Goal: Check status: Check status

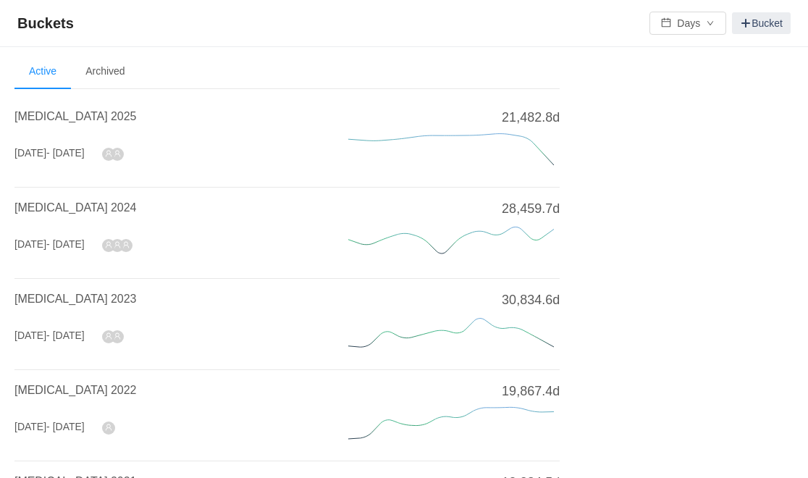
drag, startPoint x: 66, startPoint y: 115, endPoint x: 247, endPoint y: 127, distance: 181.3
click at [66, 115] on span "[MEDICAL_DATA] 2025" at bounding box center [75, 116] width 122 height 12
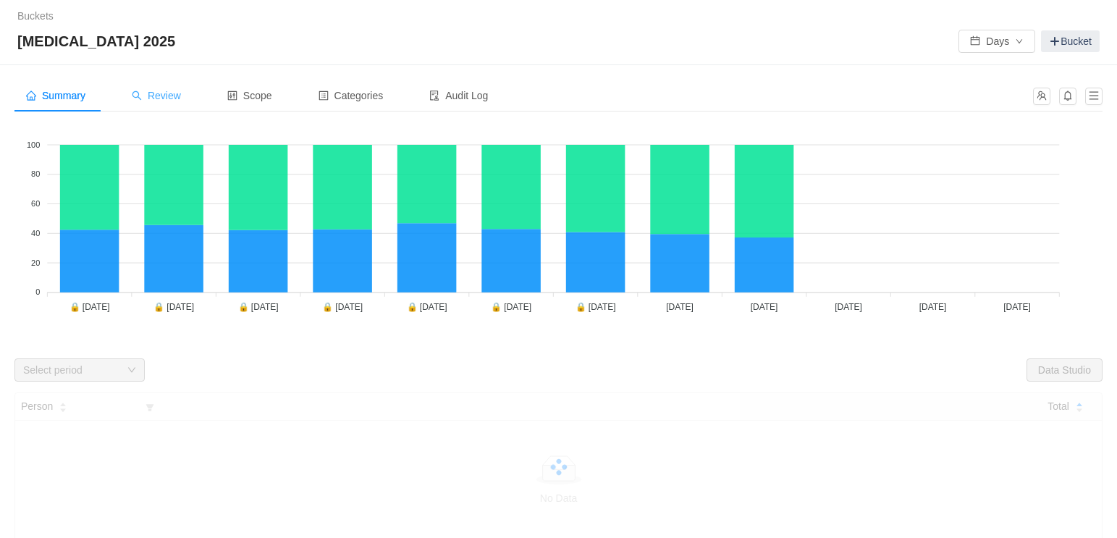
click at [178, 97] on span "Review" at bounding box center [156, 96] width 49 height 12
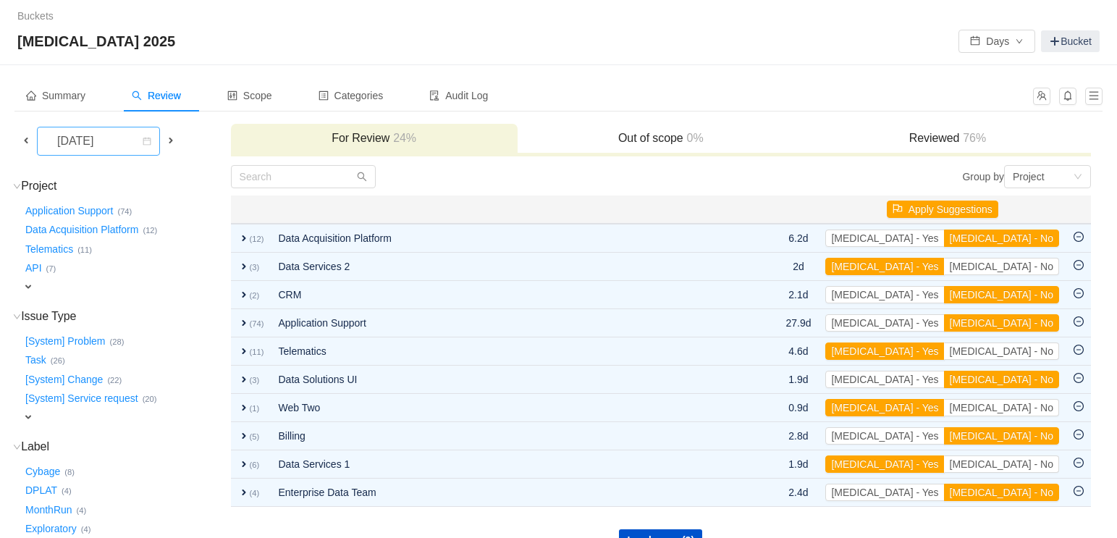
click at [108, 150] on div "[DATE]" at bounding box center [77, 140] width 62 height 27
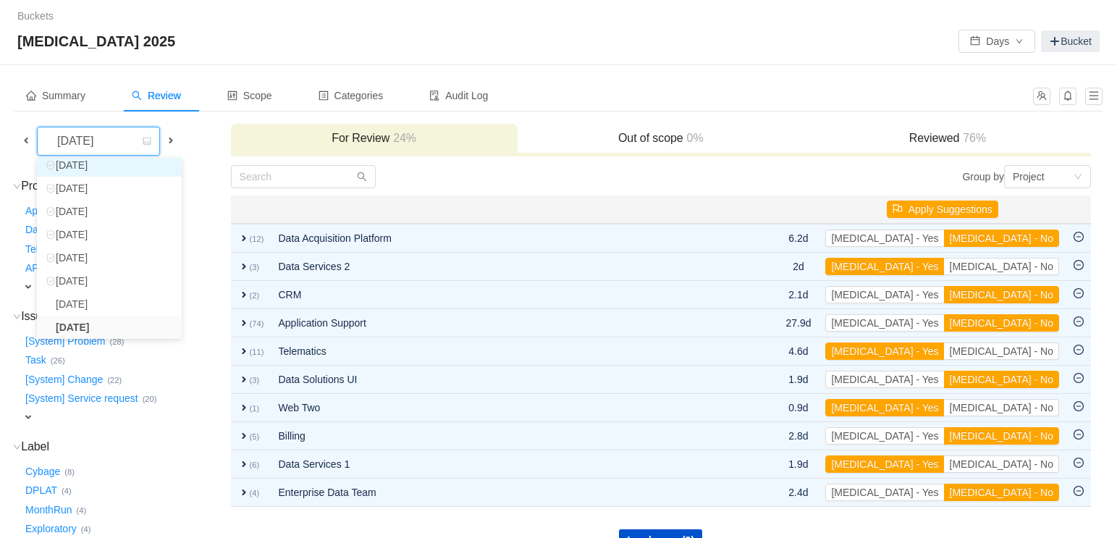
scroll to position [26, 0]
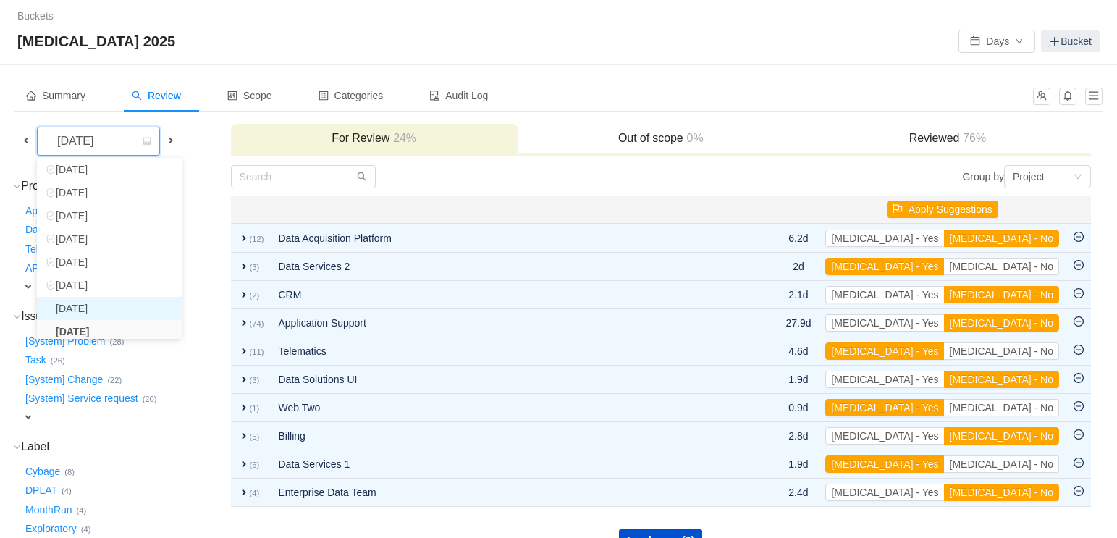
click at [97, 301] on li "[DATE]" at bounding box center [109, 308] width 145 height 23
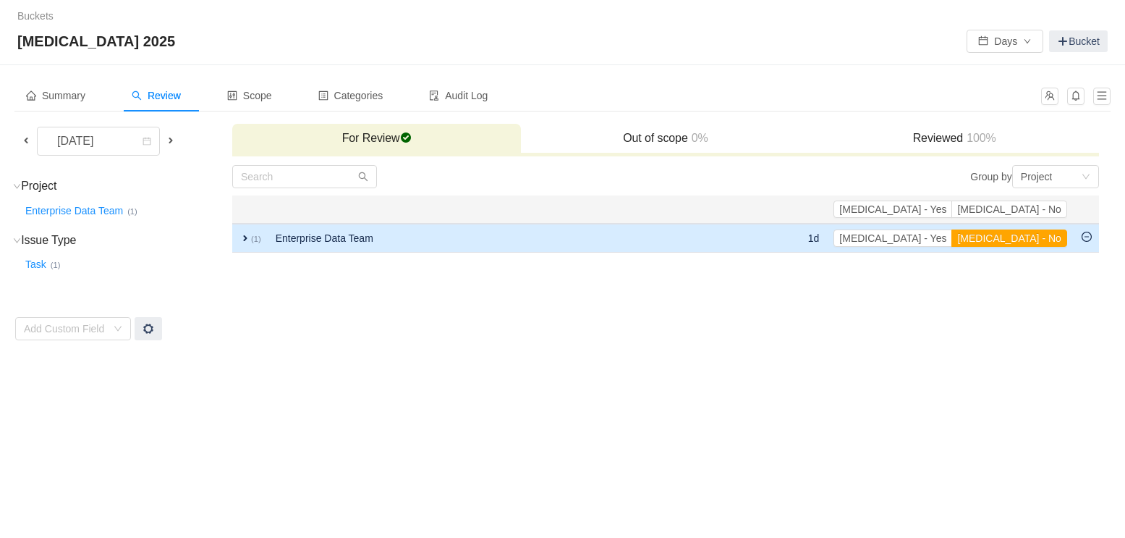
click at [242, 238] on span "expand" at bounding box center [246, 238] width 12 height 12
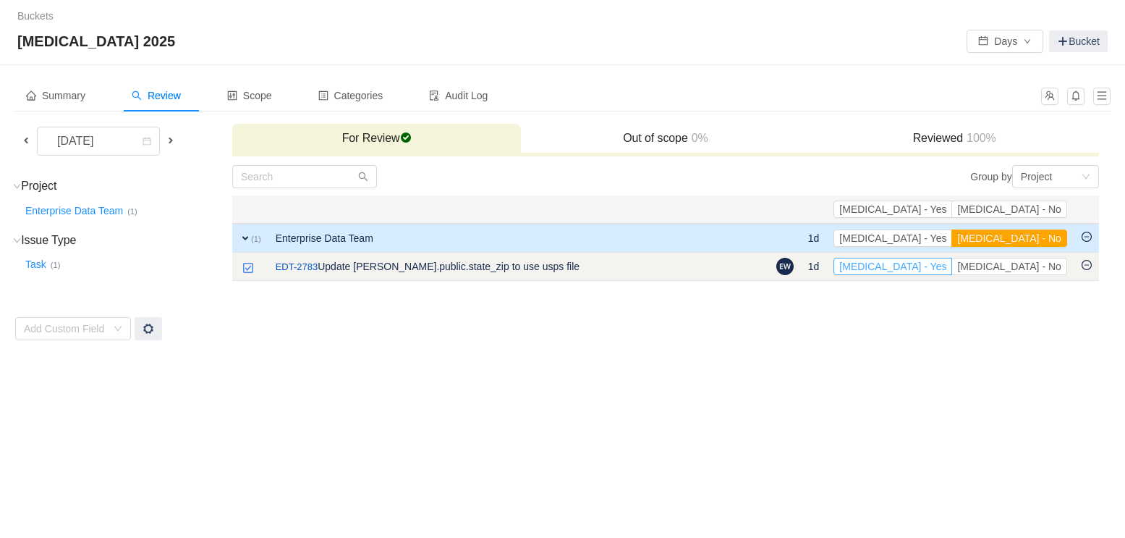
click at [816, 264] on button "[MEDICAL_DATA] - Yes" at bounding box center [893, 266] width 119 height 17
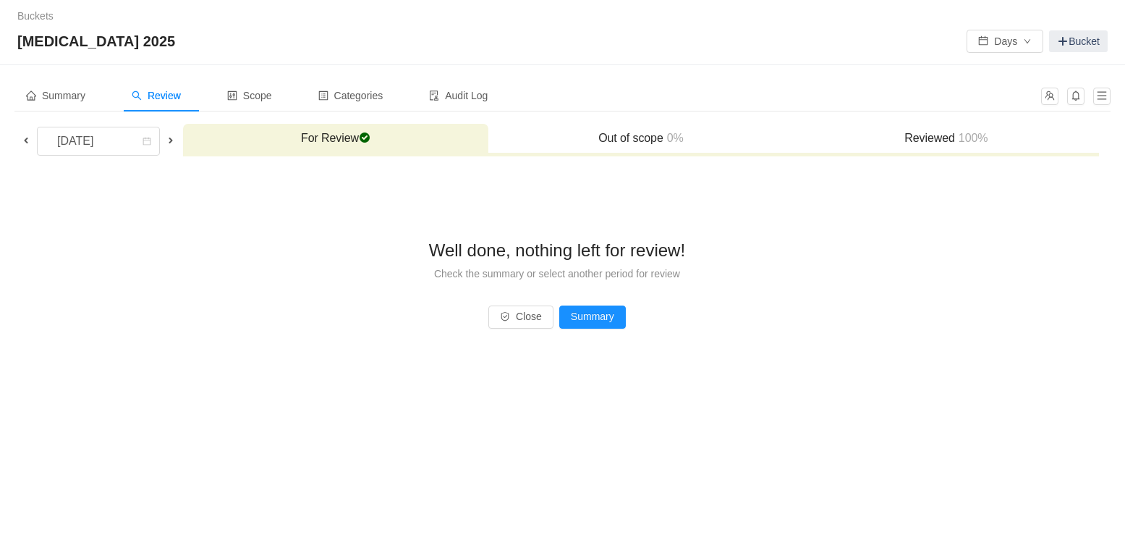
click at [816, 135] on h3 "Reviewed 100%" at bounding box center [946, 138] width 291 height 14
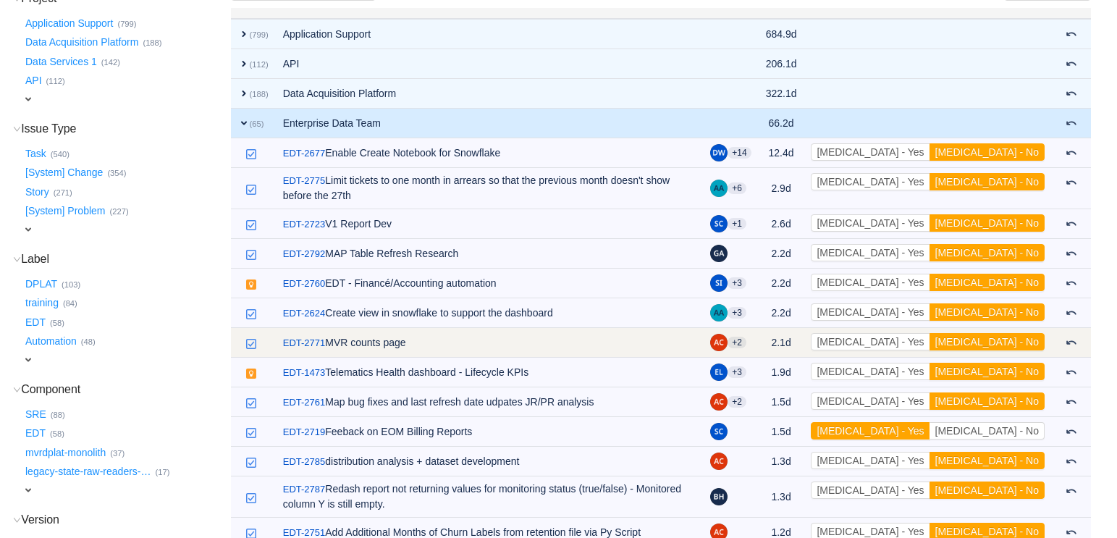
scroll to position [127, 0]
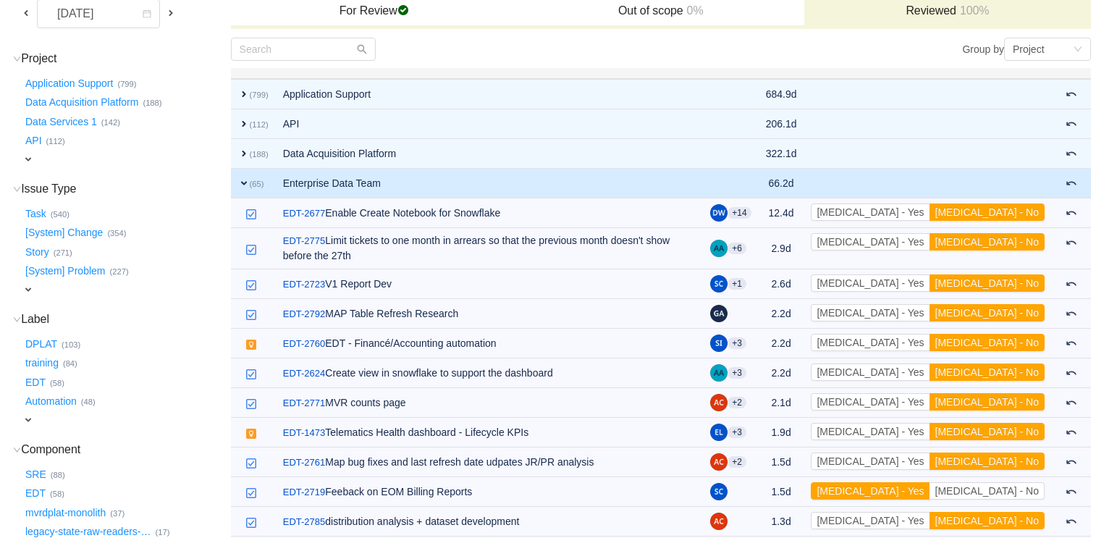
click at [245, 182] on span "expand" at bounding box center [244, 183] width 12 height 12
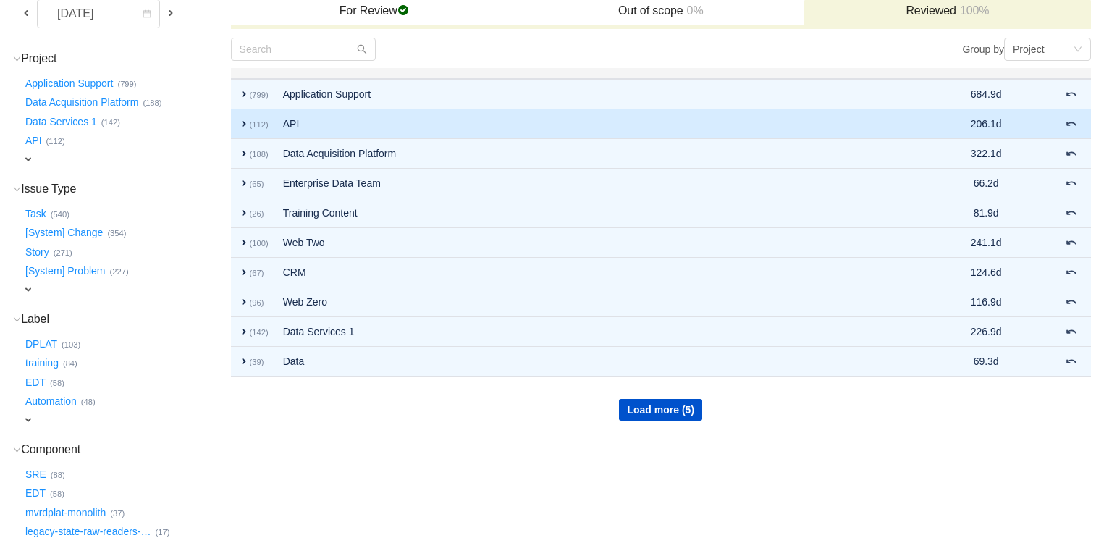
click at [240, 112] on td "expand (112)" at bounding box center [253, 124] width 45 height 30
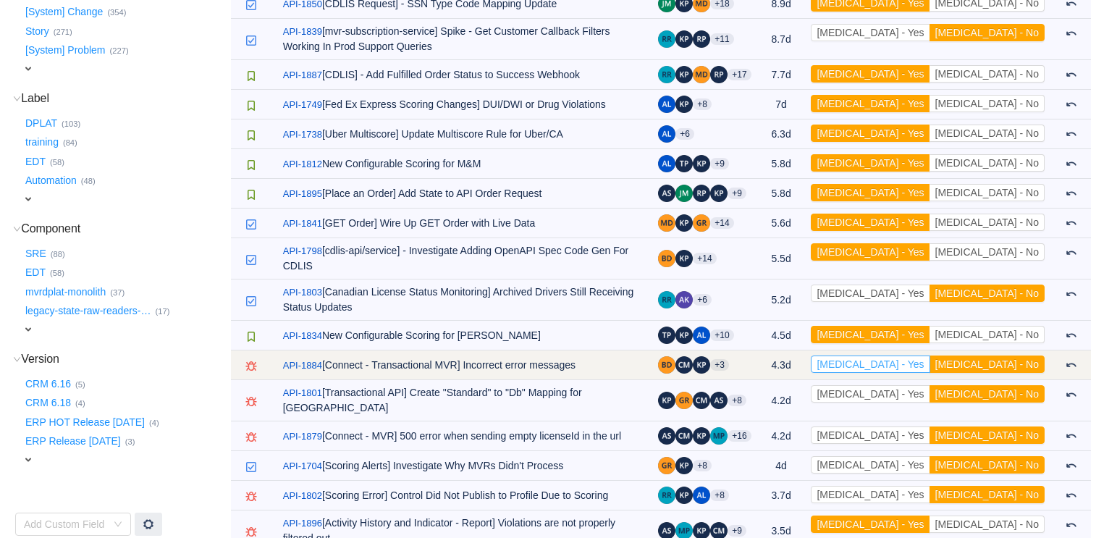
scroll to position [356, 0]
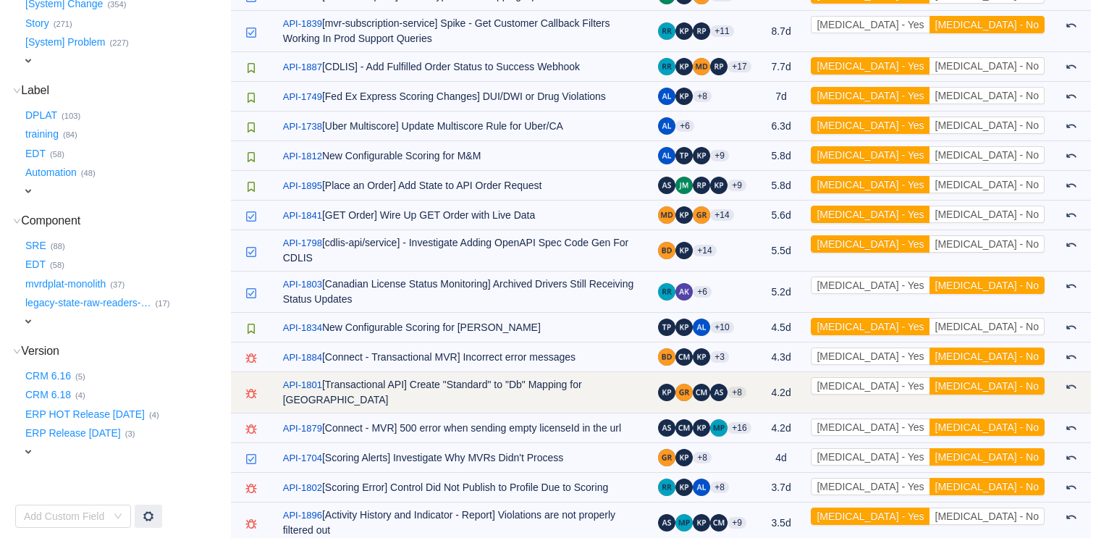
click at [476, 372] on td "/ API-1801 [Transactional API] Create "Standard" to "Db" Mapping for MO" at bounding box center [464, 392] width 376 height 41
click at [304, 378] on link "API-1801" at bounding box center [302, 385] width 39 height 14
click at [816, 377] on button "[MEDICAL_DATA] - Yes" at bounding box center [869, 385] width 119 height 17
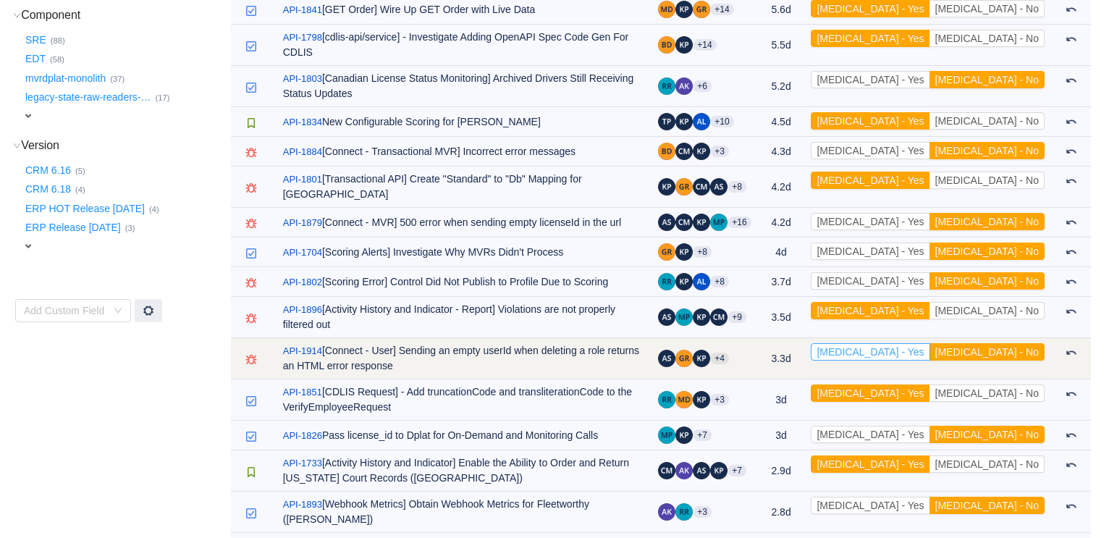
scroll to position [590, 0]
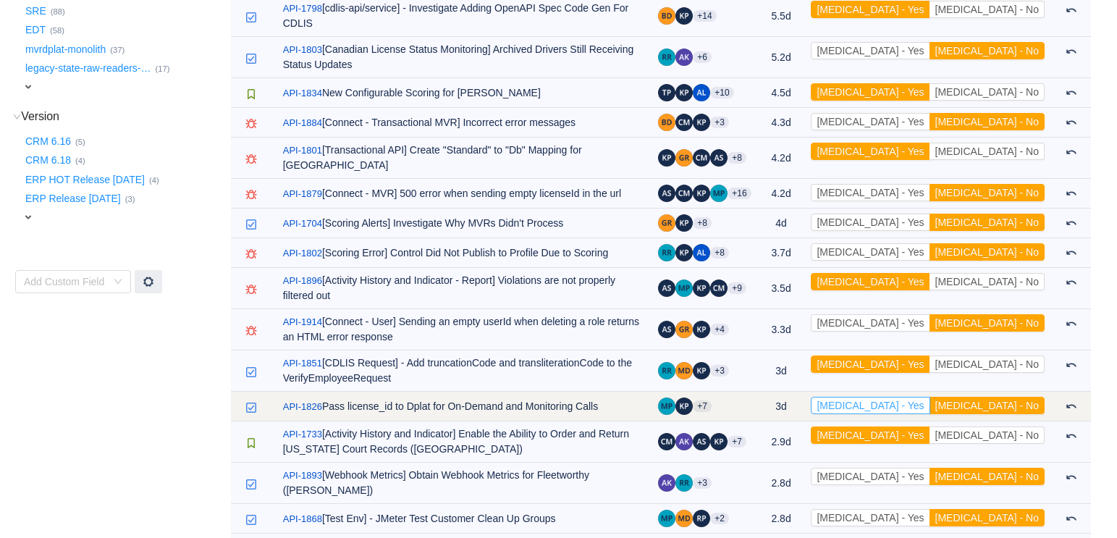
click at [816, 397] on button "[MEDICAL_DATA] - Yes" at bounding box center [869, 405] width 119 height 17
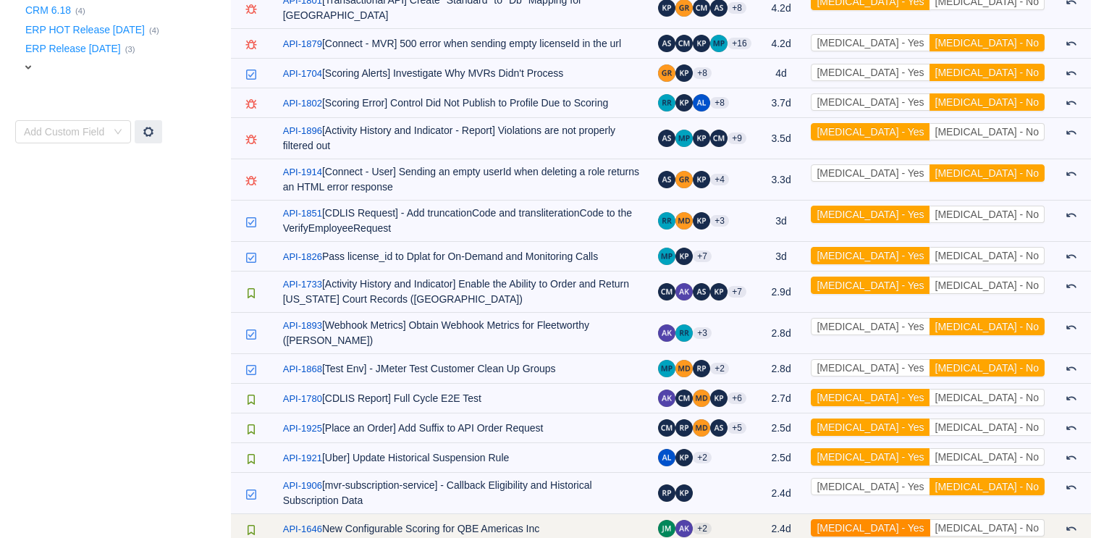
scroll to position [748, 0]
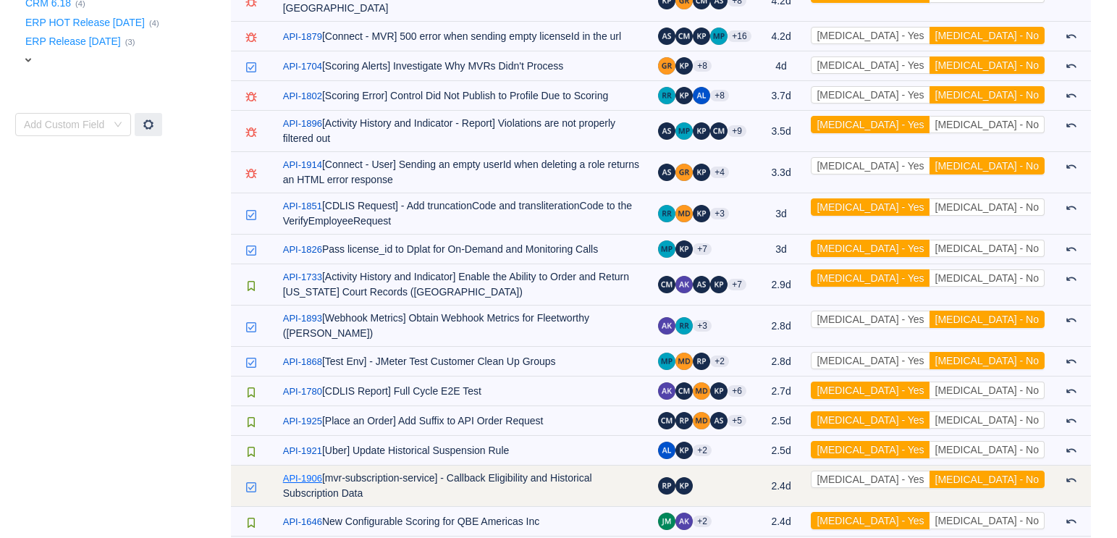
click at [297, 471] on link "API-1906" at bounding box center [302, 478] width 39 height 14
click at [302, 471] on link "API-1906" at bounding box center [302, 478] width 39 height 14
click at [816, 470] on button "[MEDICAL_DATA] - Yes" at bounding box center [869, 478] width 119 height 17
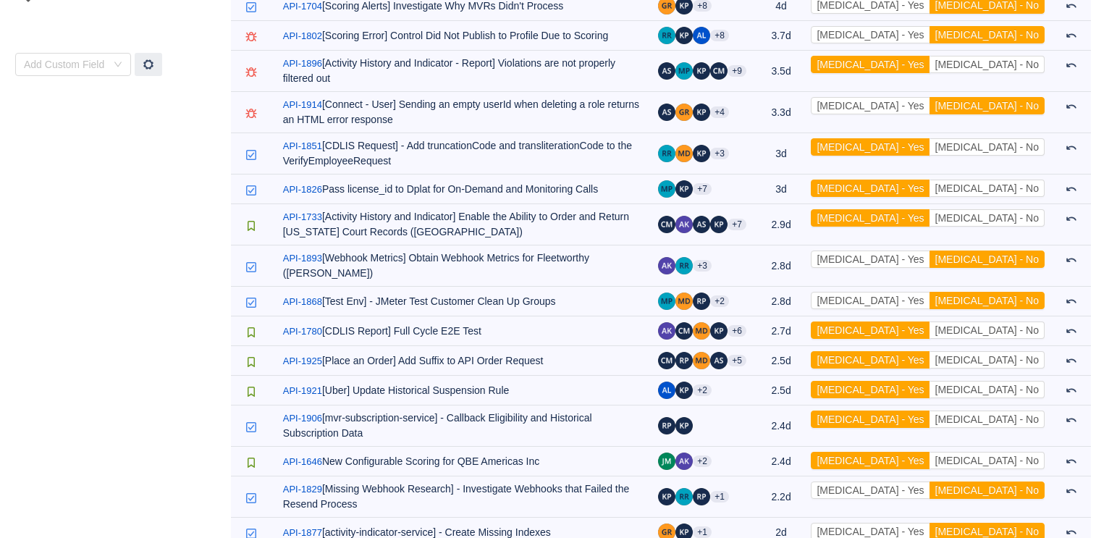
scroll to position [816, 0]
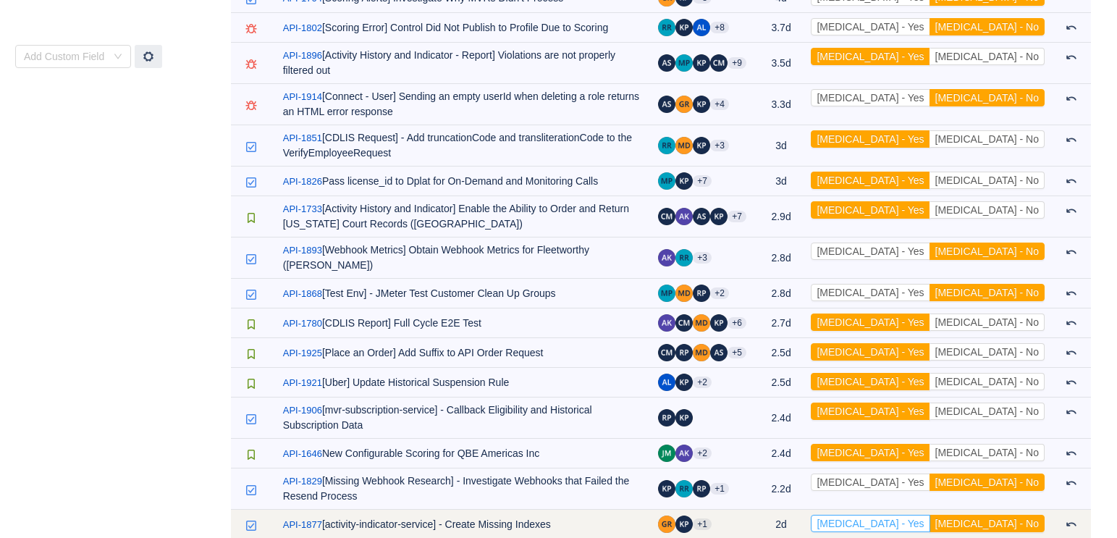
click at [816, 477] on button "[MEDICAL_DATA] - Yes" at bounding box center [869, 523] width 119 height 17
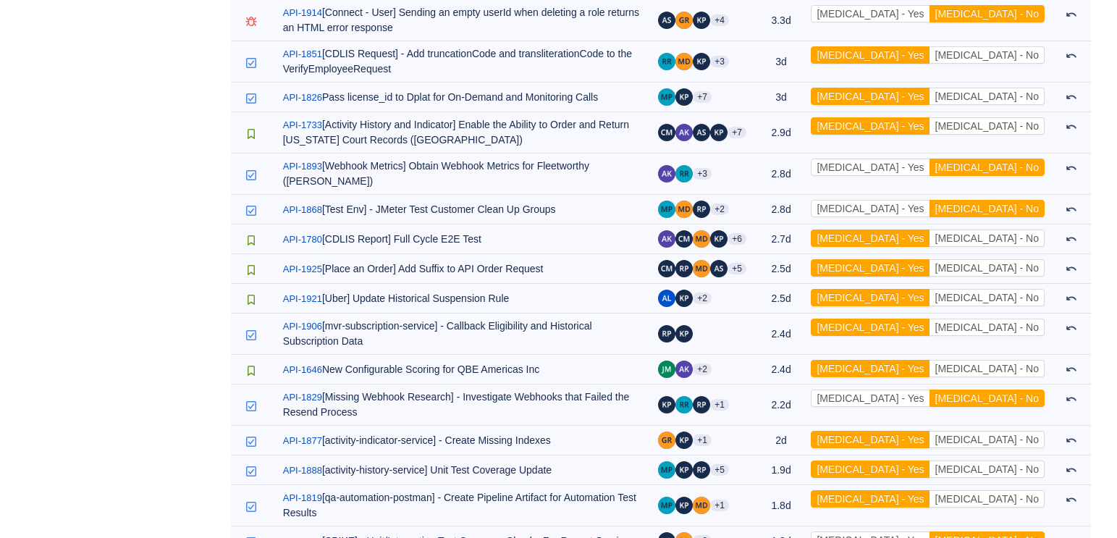
scroll to position [929, 0]
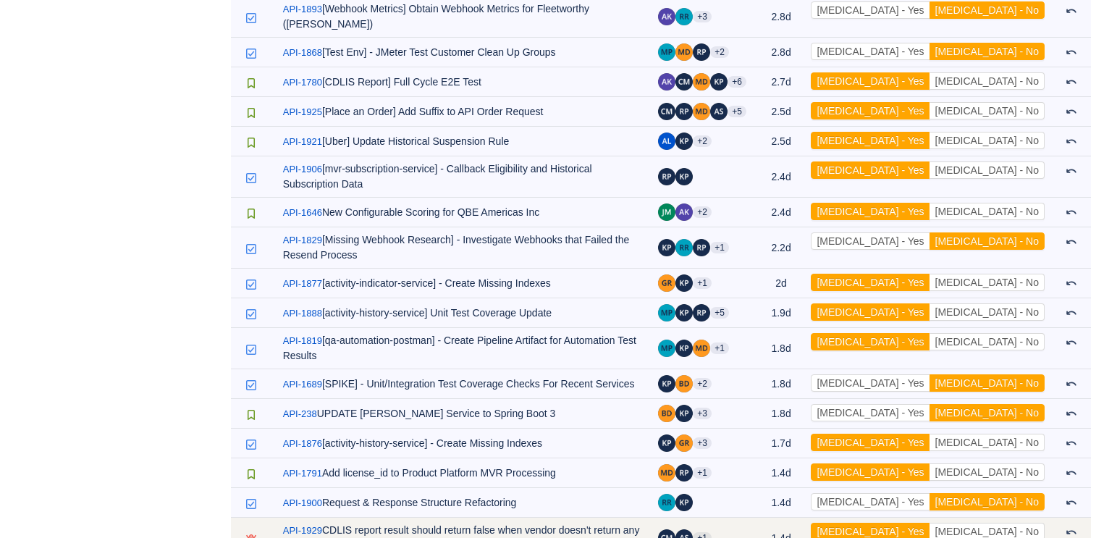
scroll to position [1063, 0]
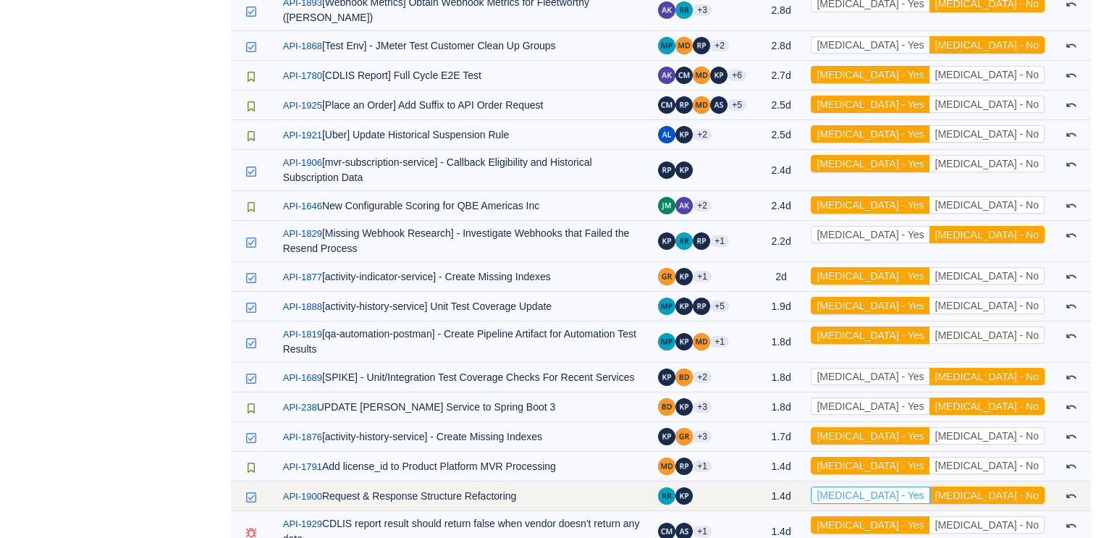
click at [816, 477] on button "[MEDICAL_DATA] - Yes" at bounding box center [869, 494] width 119 height 17
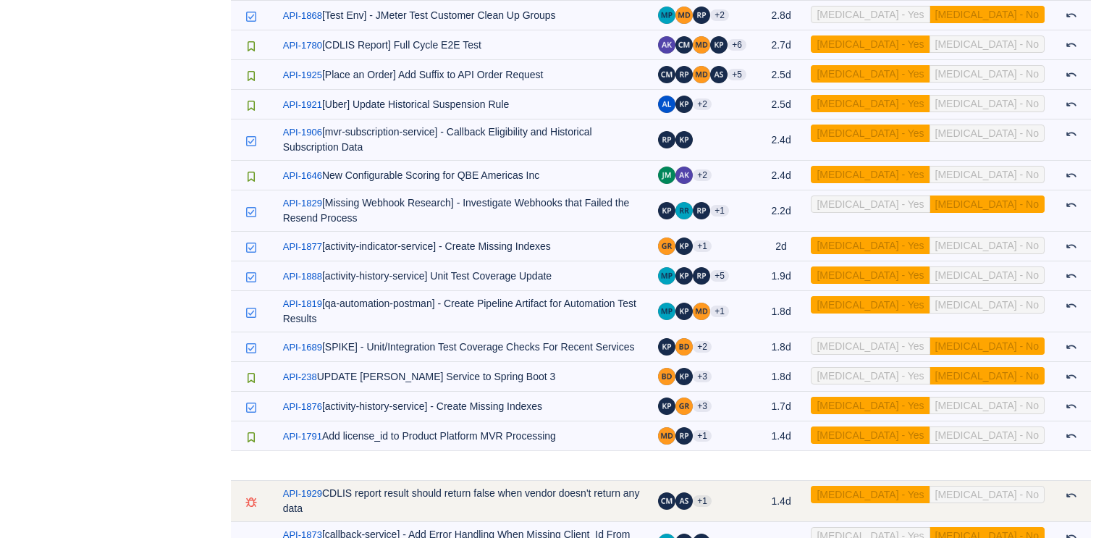
scroll to position [1117, 0]
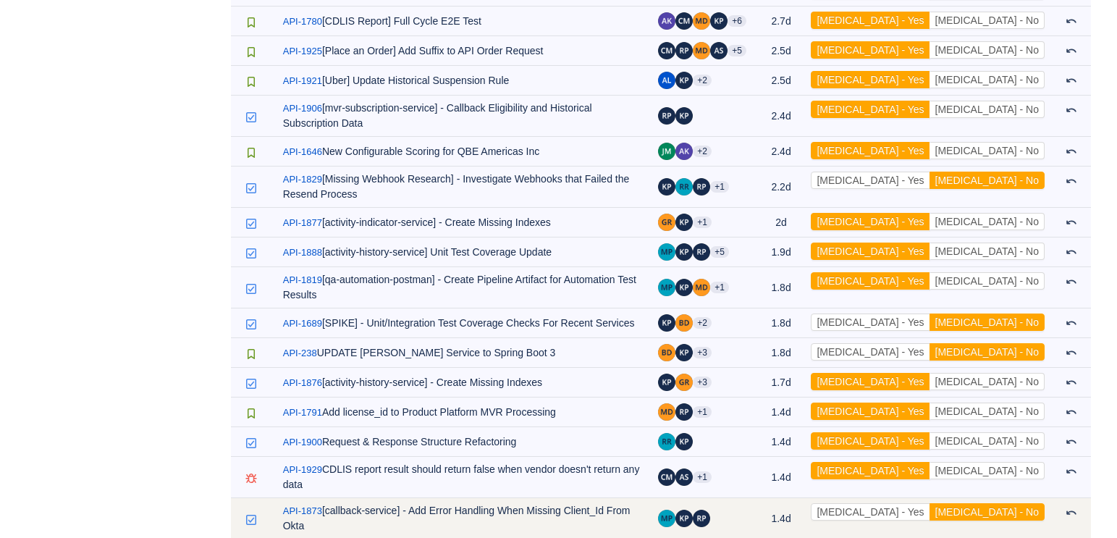
click at [816, 477] on td "[MEDICAL_DATA] - Yes [MEDICAL_DATA] - No Out of scope" at bounding box center [927, 518] width 248 height 41
click at [816, 477] on button "[MEDICAL_DATA] - Yes" at bounding box center [869, 511] width 119 height 17
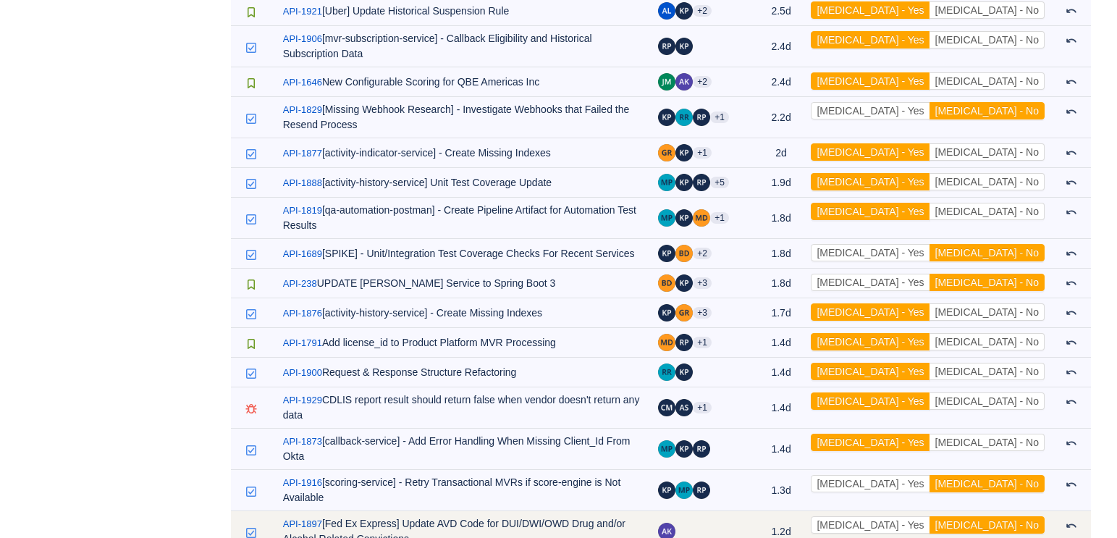
scroll to position [1207, 0]
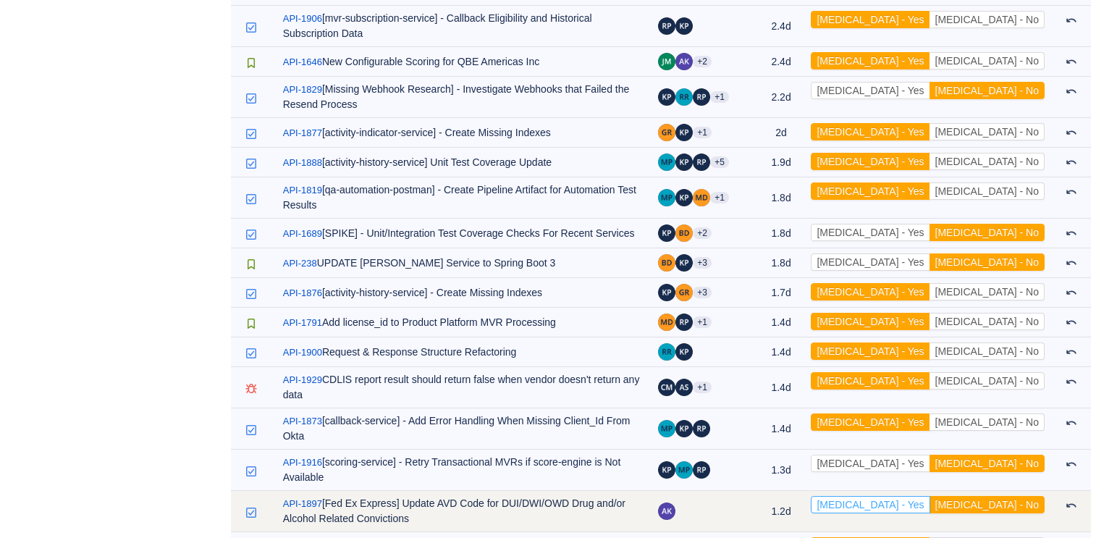
click at [816, 477] on button "[MEDICAL_DATA] - Yes" at bounding box center [869, 504] width 119 height 17
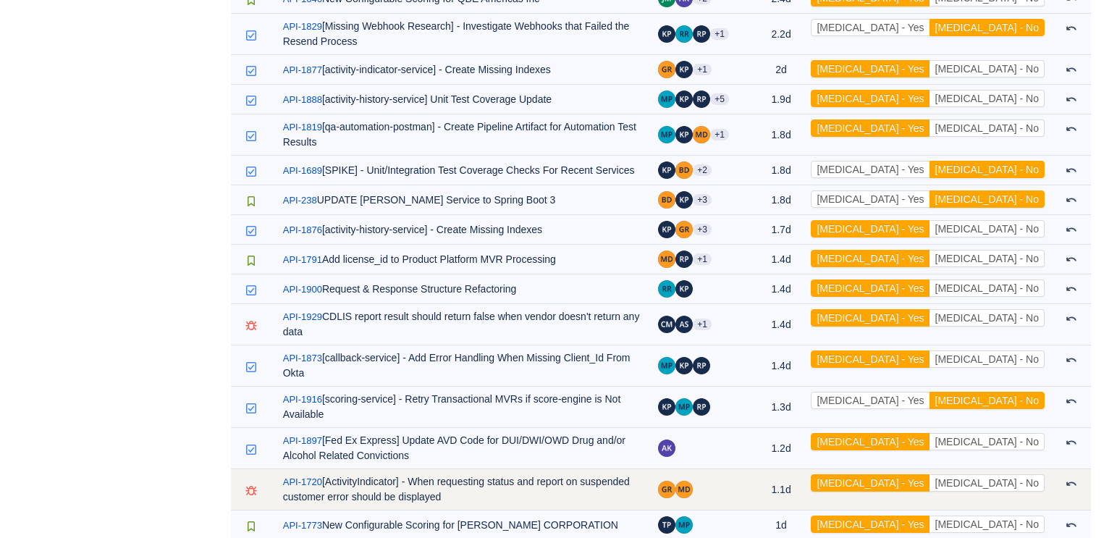
scroll to position [1277, 0]
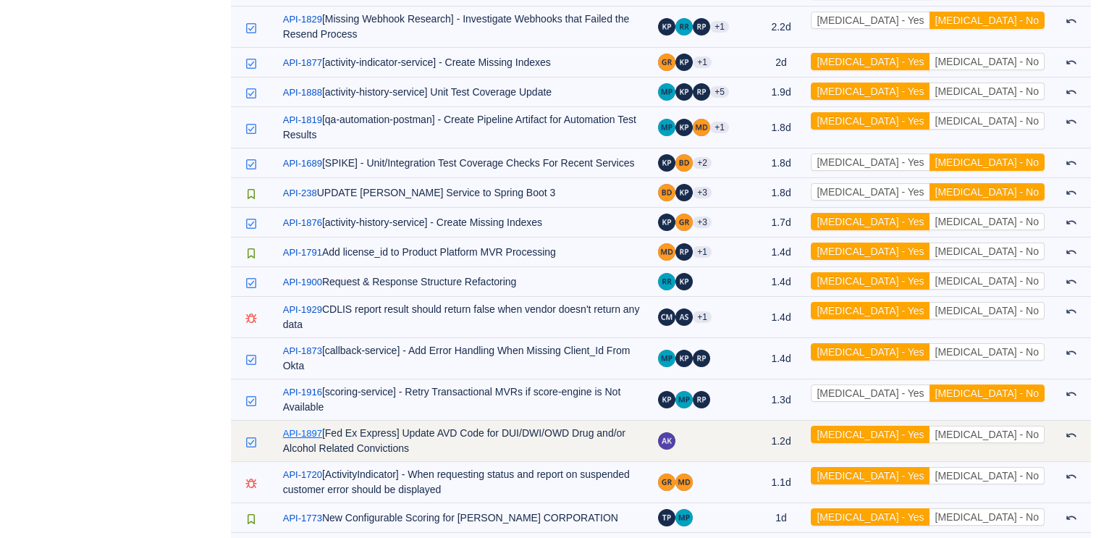
click at [307, 426] on link "API-1897" at bounding box center [302, 433] width 39 height 14
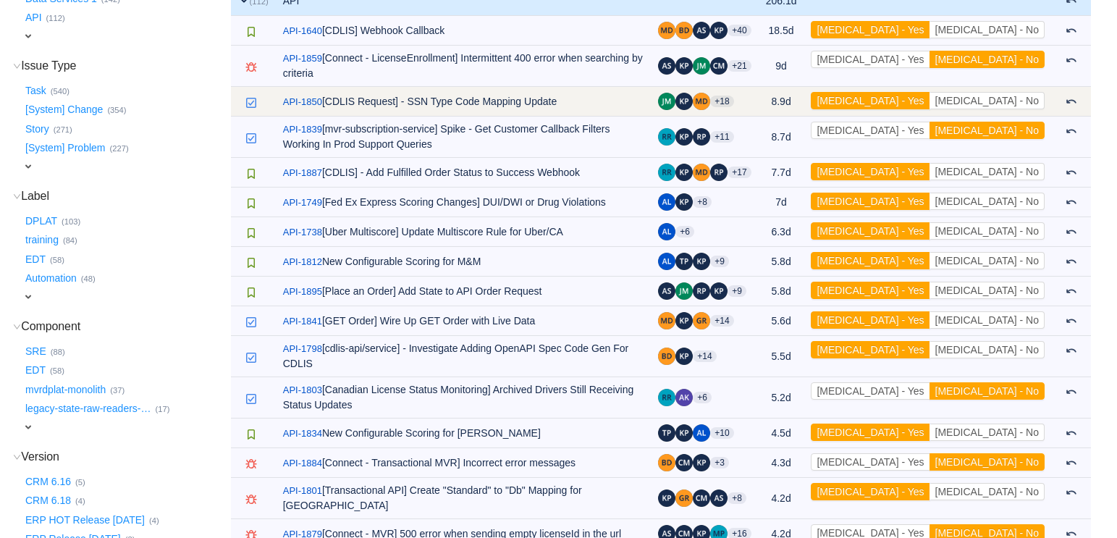
scroll to position [0, 0]
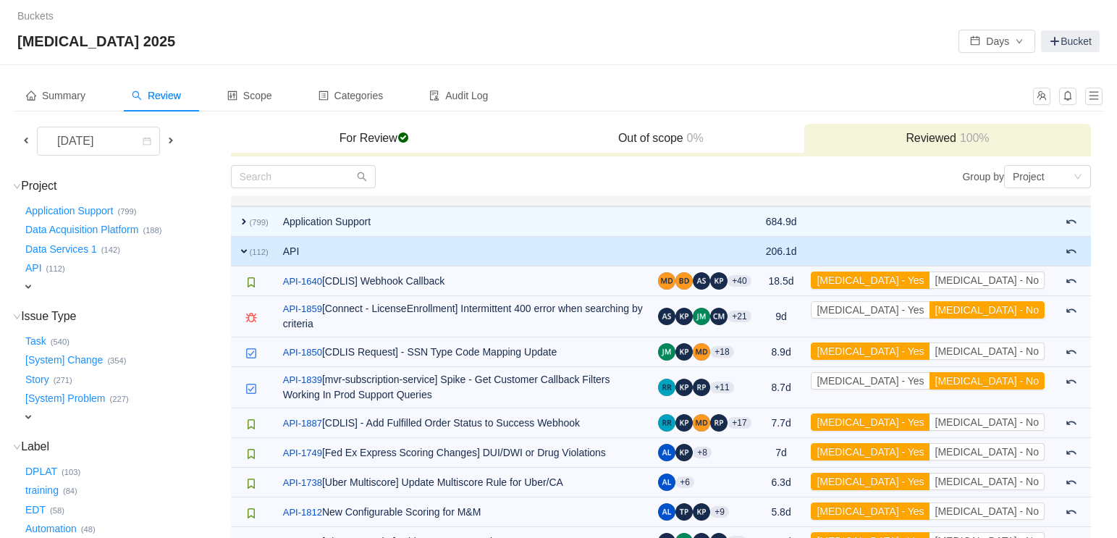
click at [241, 252] on span "expand" at bounding box center [244, 251] width 12 height 12
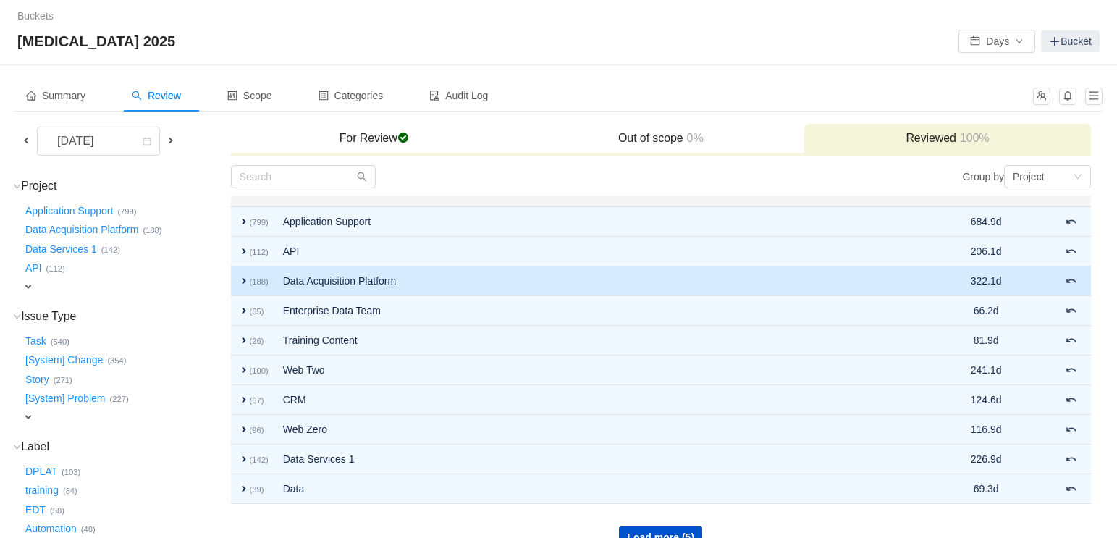
click at [250, 279] on small "(188)" at bounding box center [259, 281] width 19 height 9
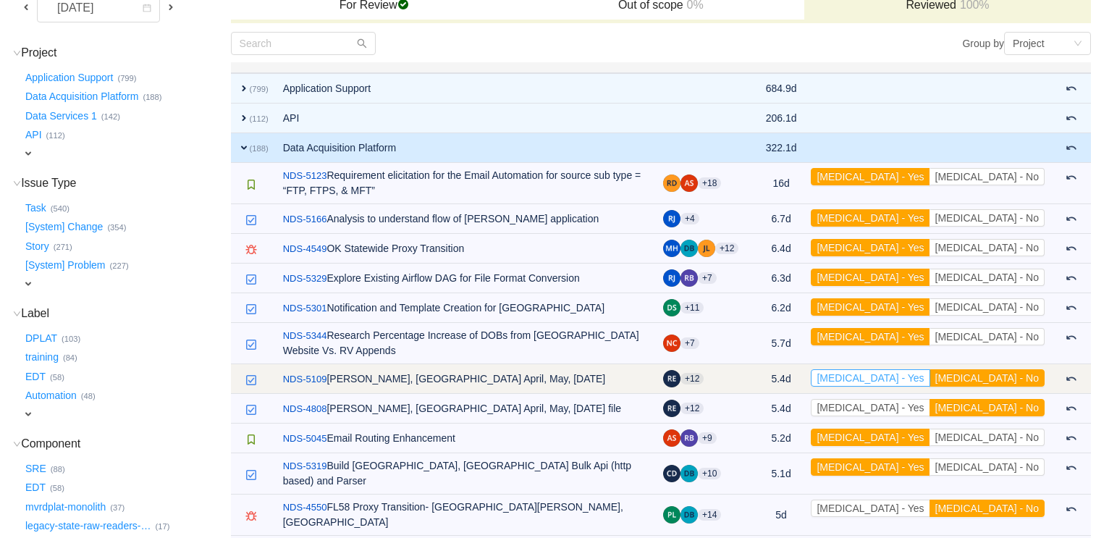
scroll to position [235, 0]
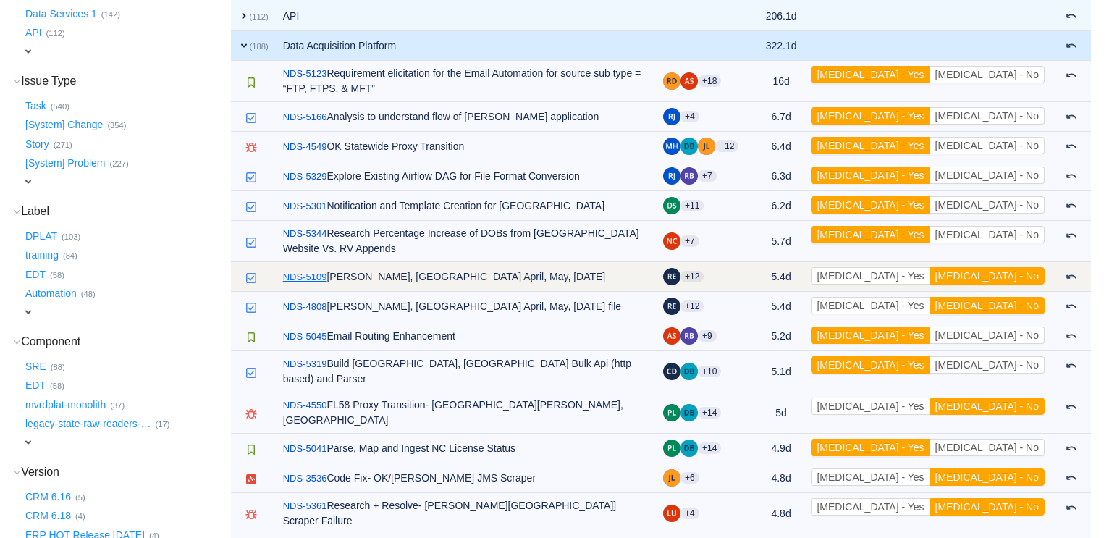
click at [313, 270] on link "NDS-5109" at bounding box center [305, 277] width 44 height 14
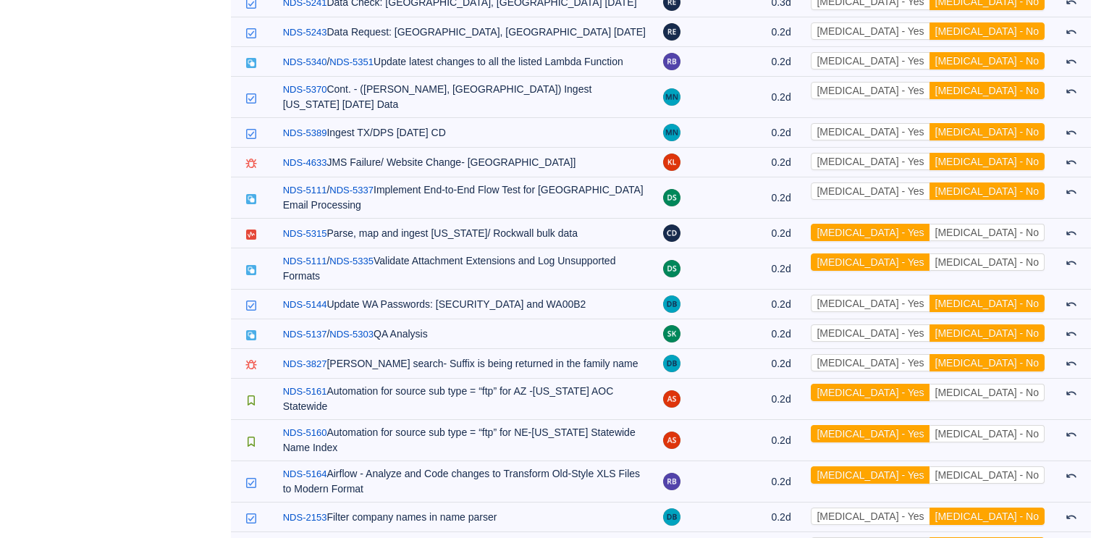
scroll to position [5794, 0]
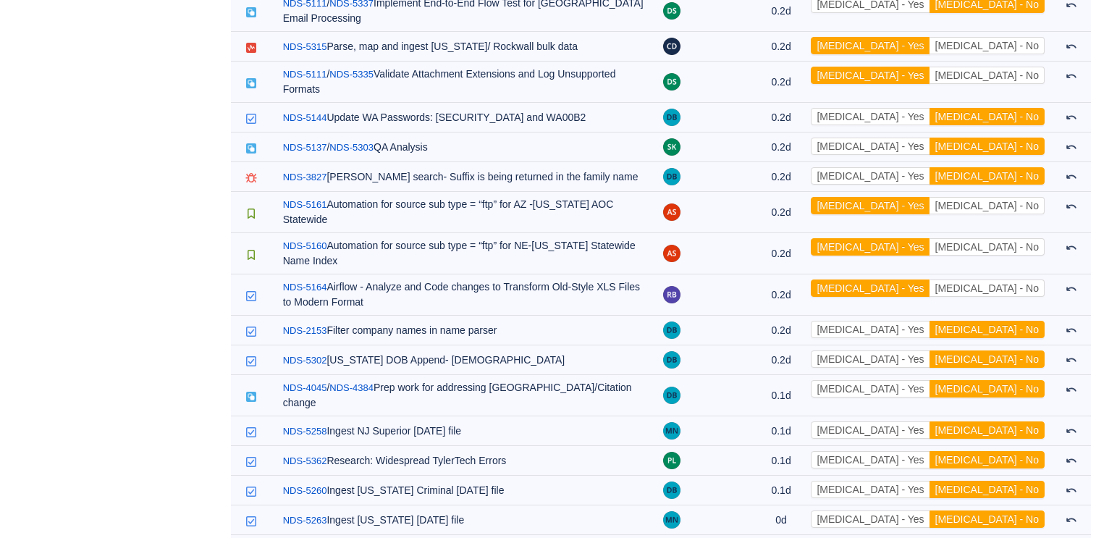
scroll to position [5830, 0]
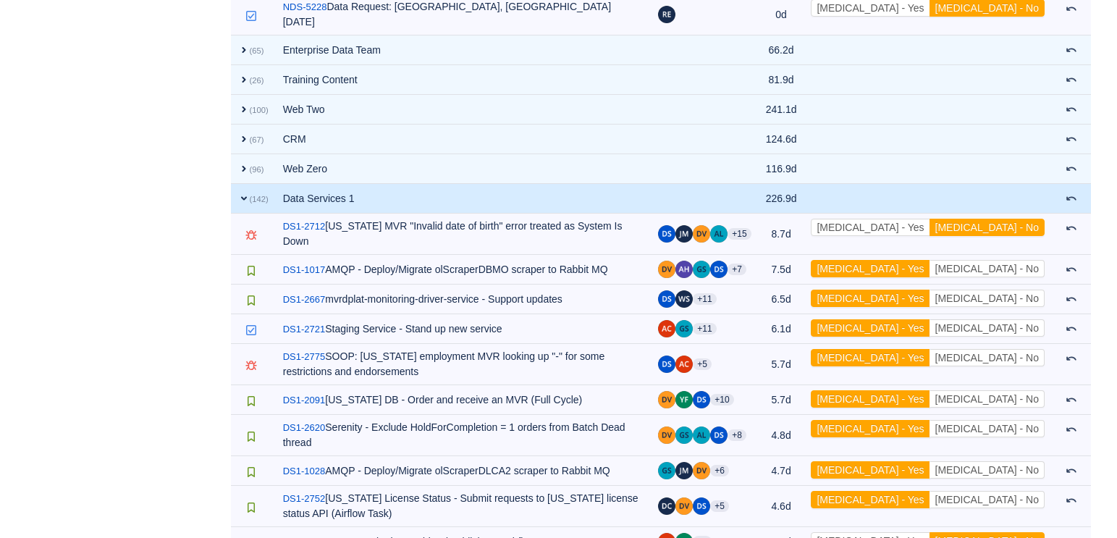
scroll to position [6715, 0]
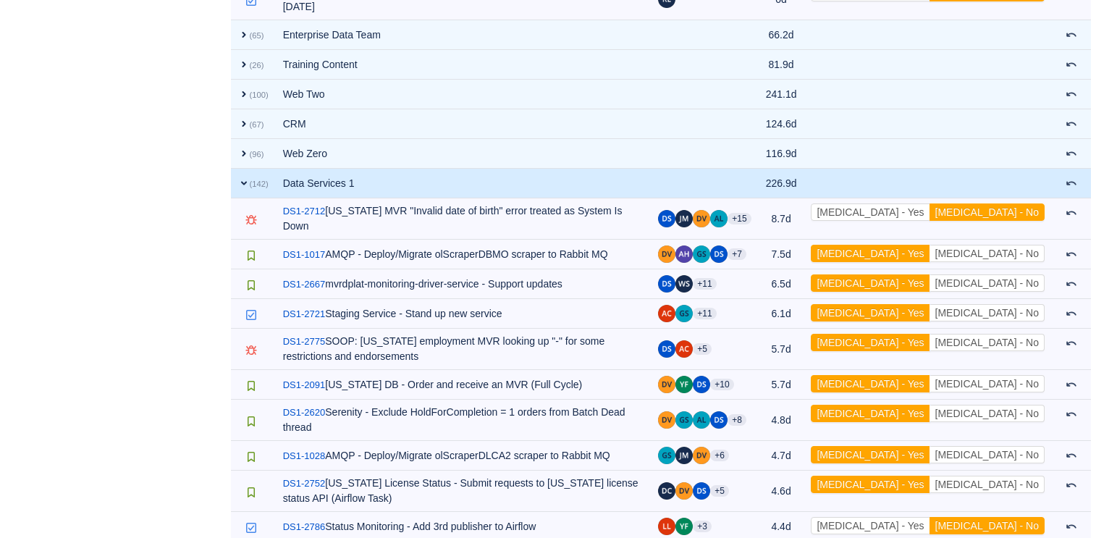
scroll to position [6737, 0]
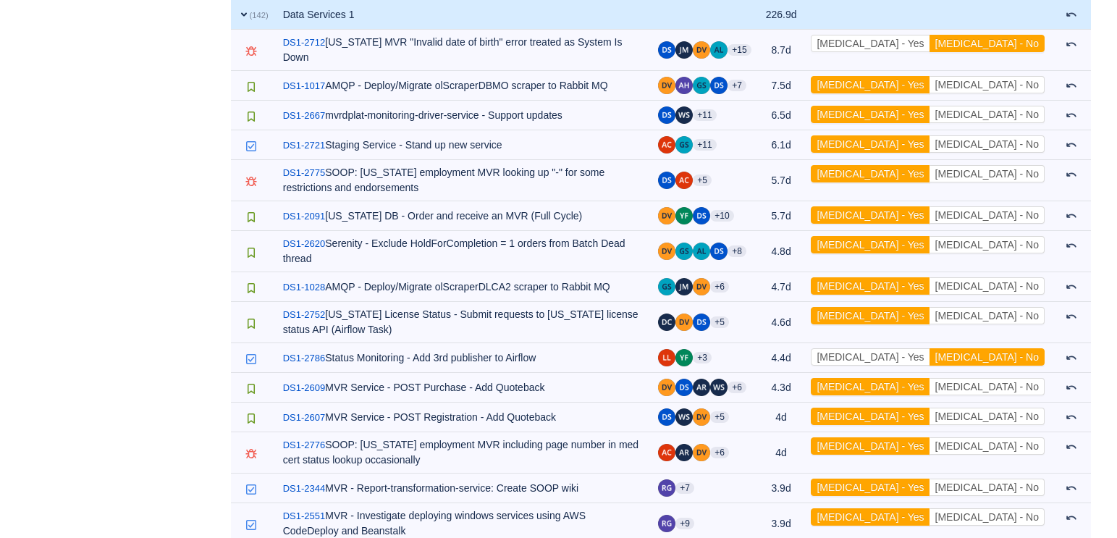
scroll to position [7009, 0]
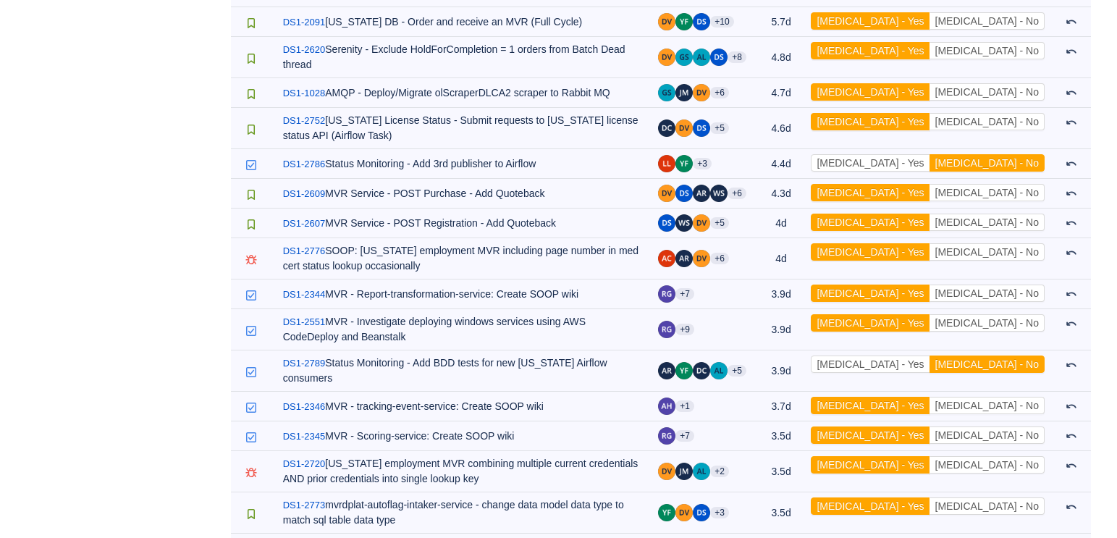
scroll to position [7132, 0]
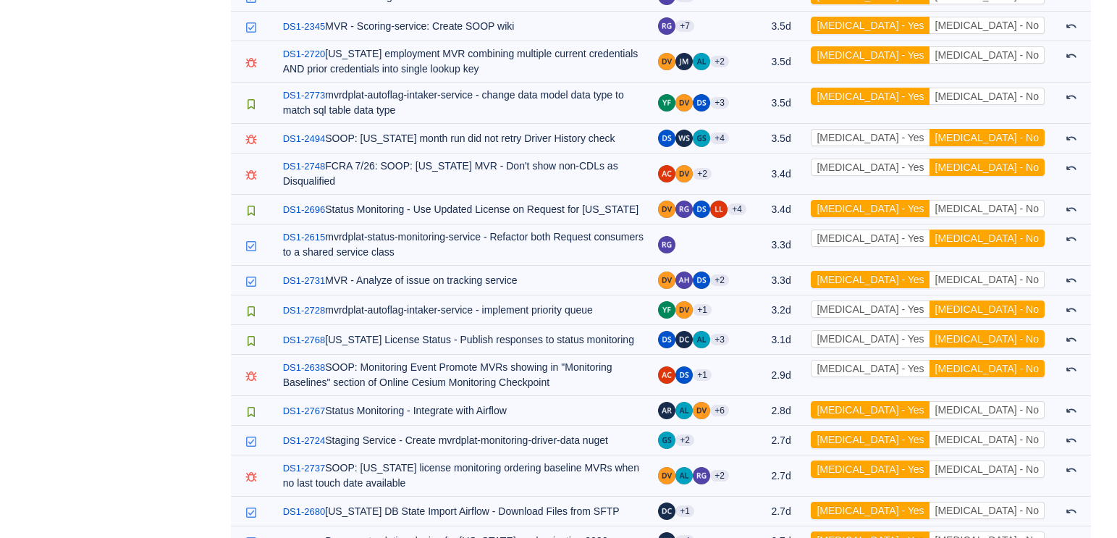
scroll to position [7666, 0]
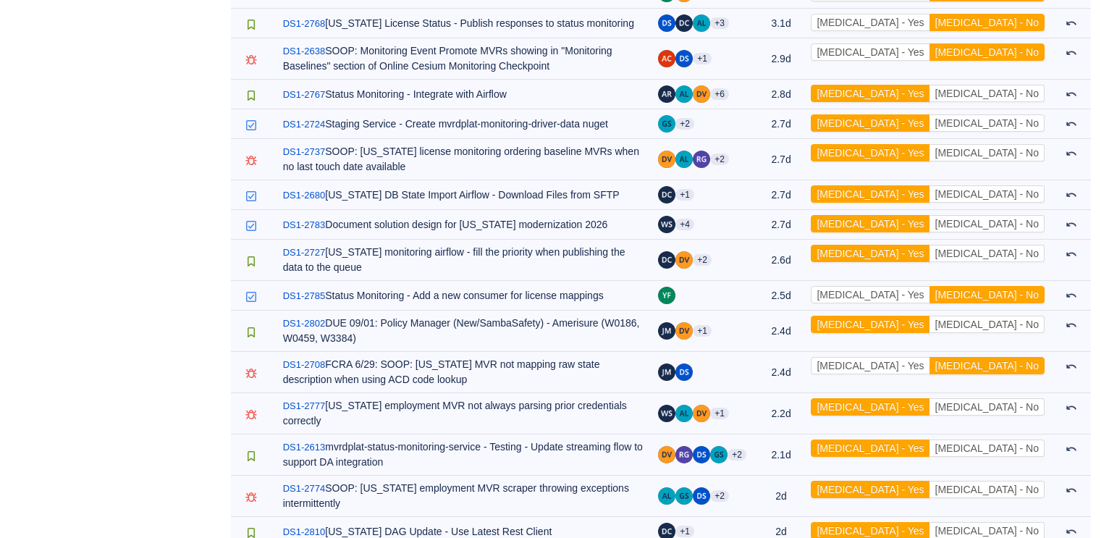
scroll to position [7818, 0]
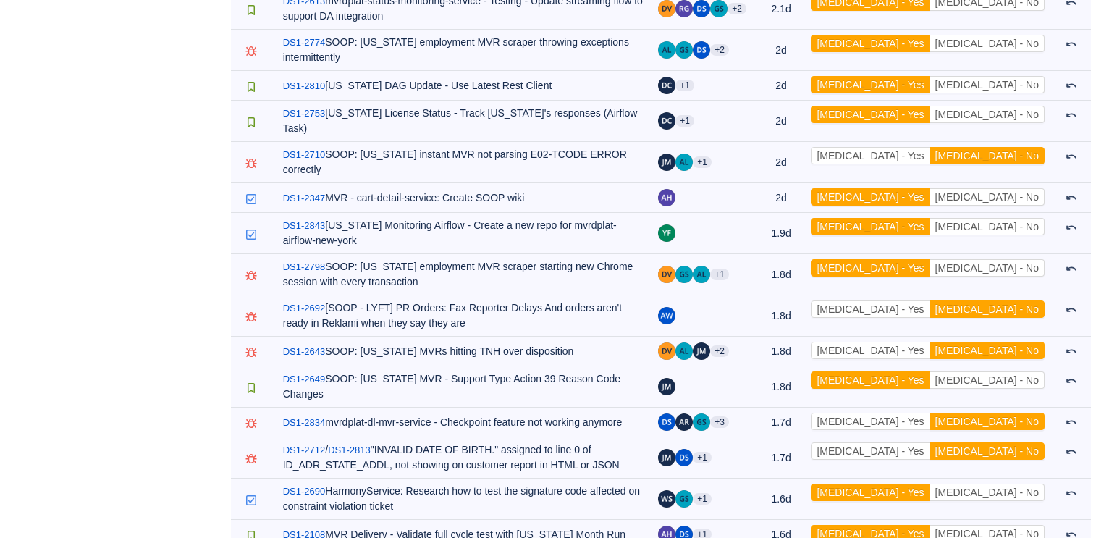
scroll to position [8271, 0]
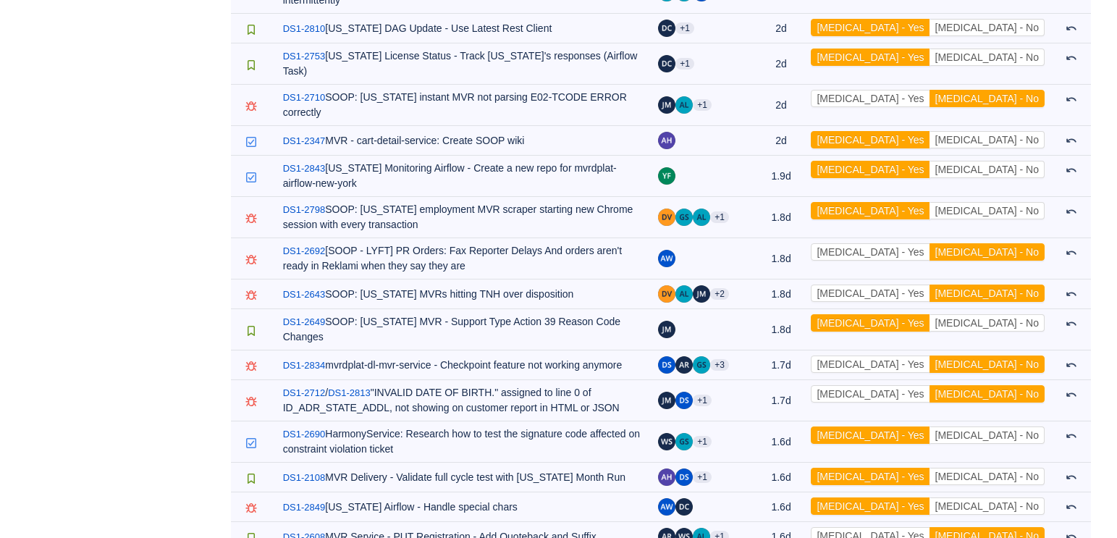
scroll to position [8360, 0]
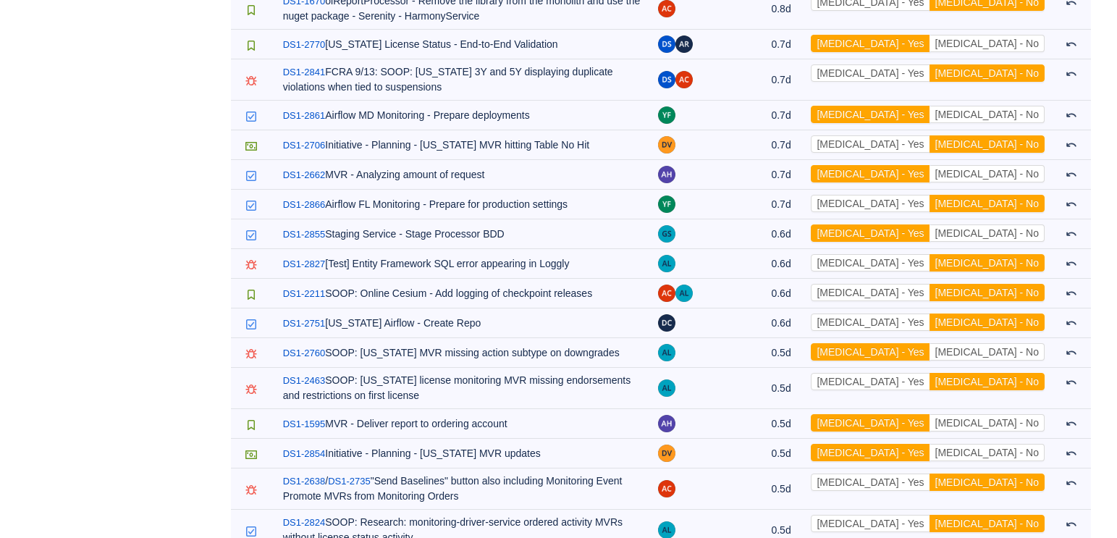
scroll to position [9588, 0]
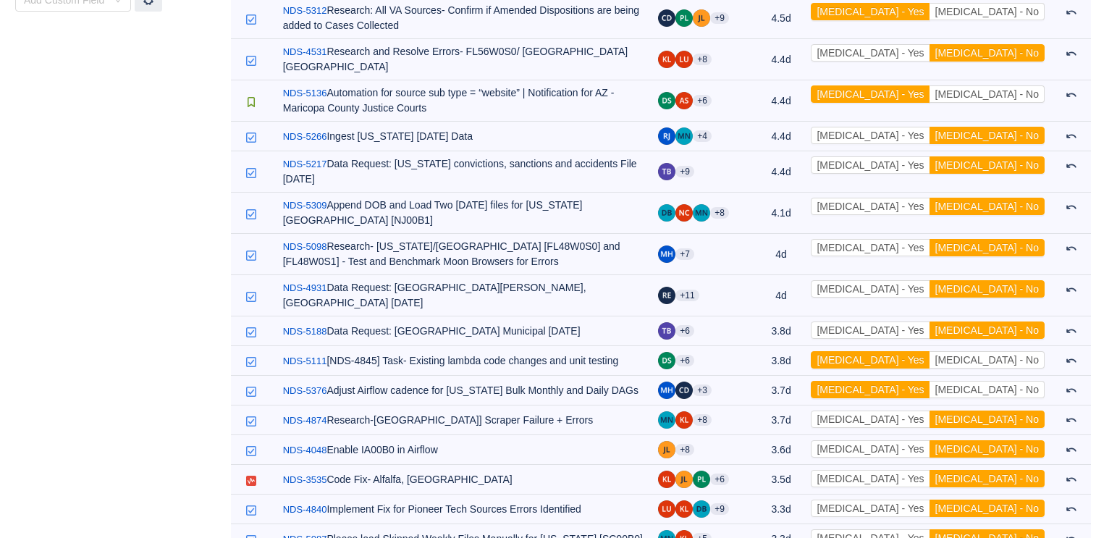
scroll to position [0, 0]
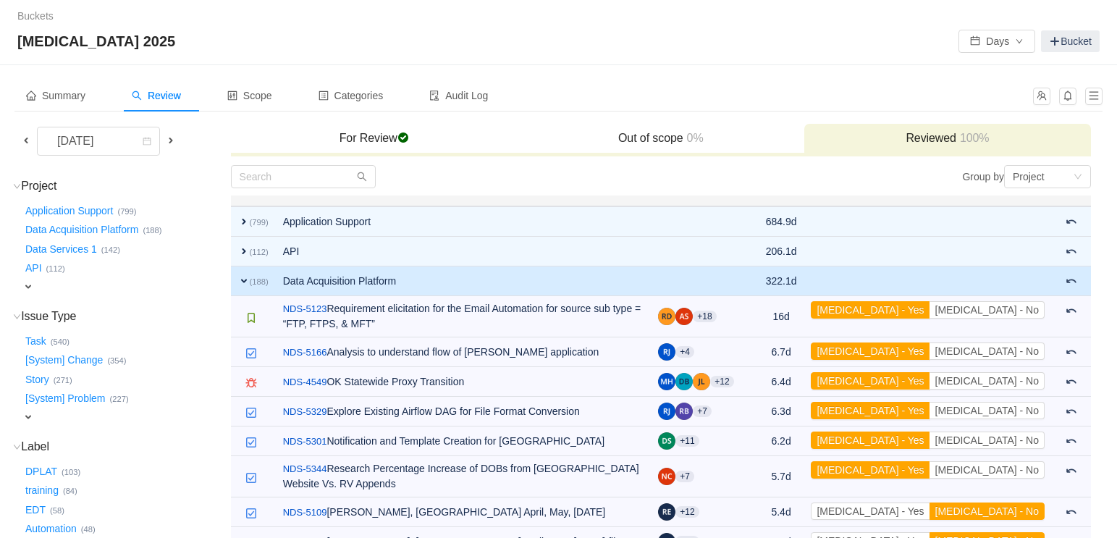
click at [240, 280] on span "expand" at bounding box center [244, 281] width 12 height 12
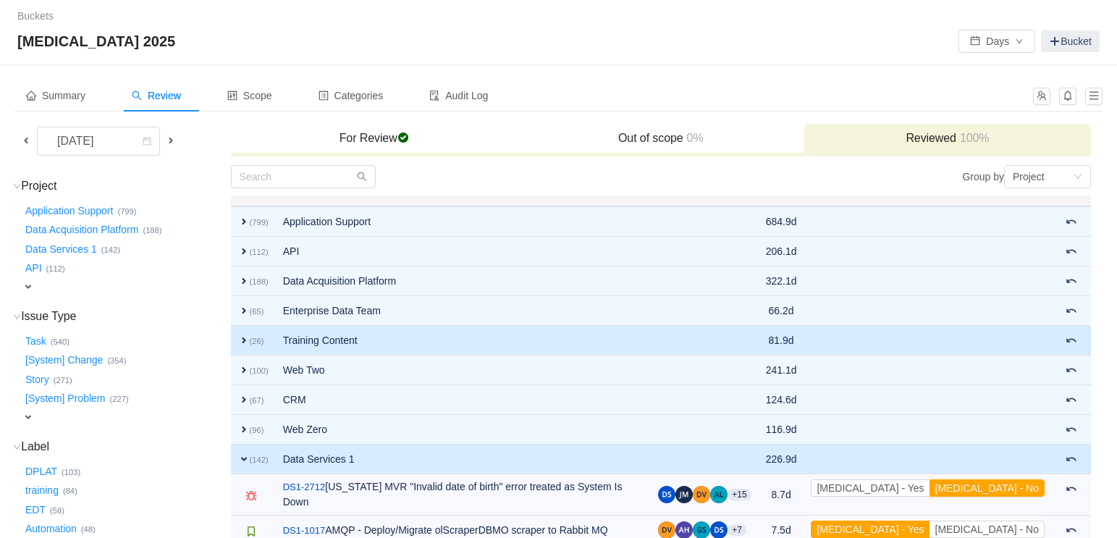
click at [241, 337] on span "expand" at bounding box center [244, 340] width 12 height 12
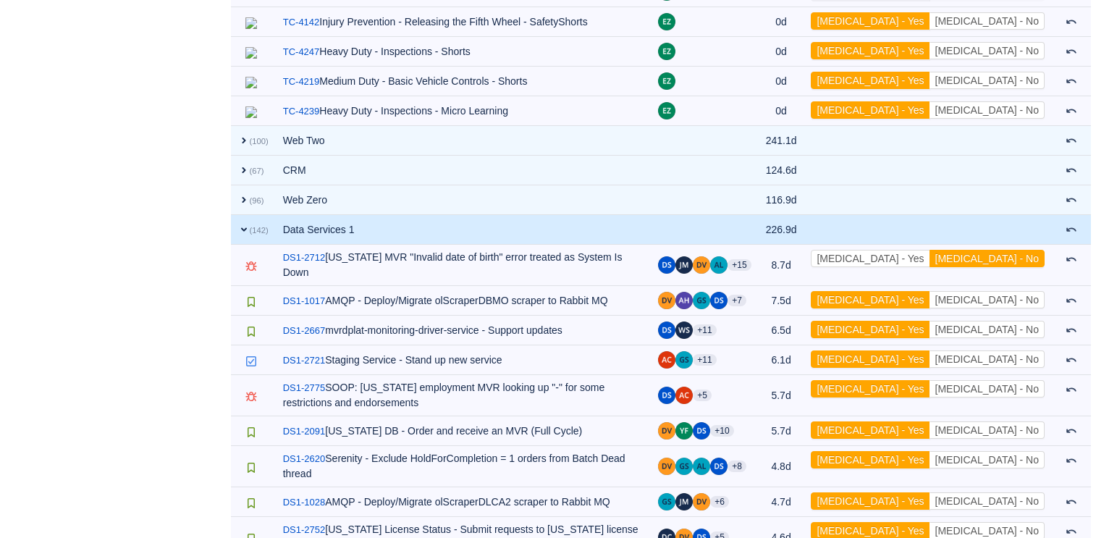
scroll to position [898, 0]
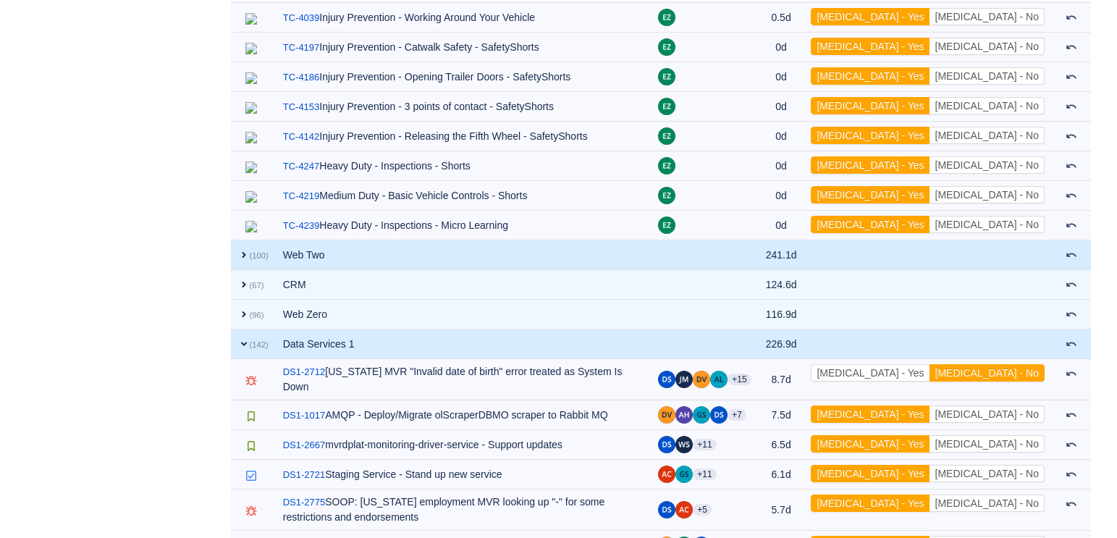
click at [241, 249] on span "expand" at bounding box center [244, 255] width 12 height 12
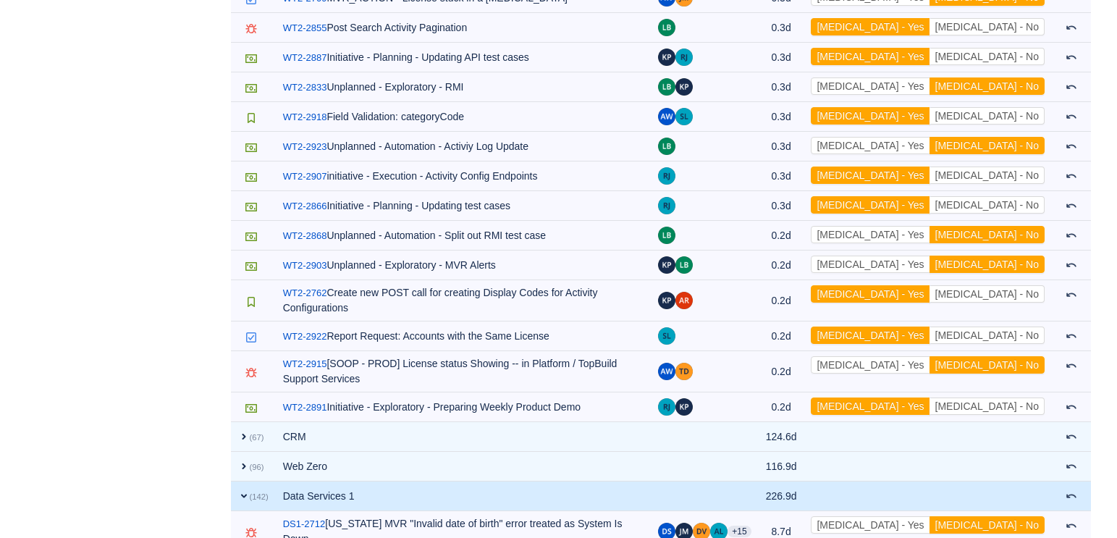
scroll to position [3995, 0]
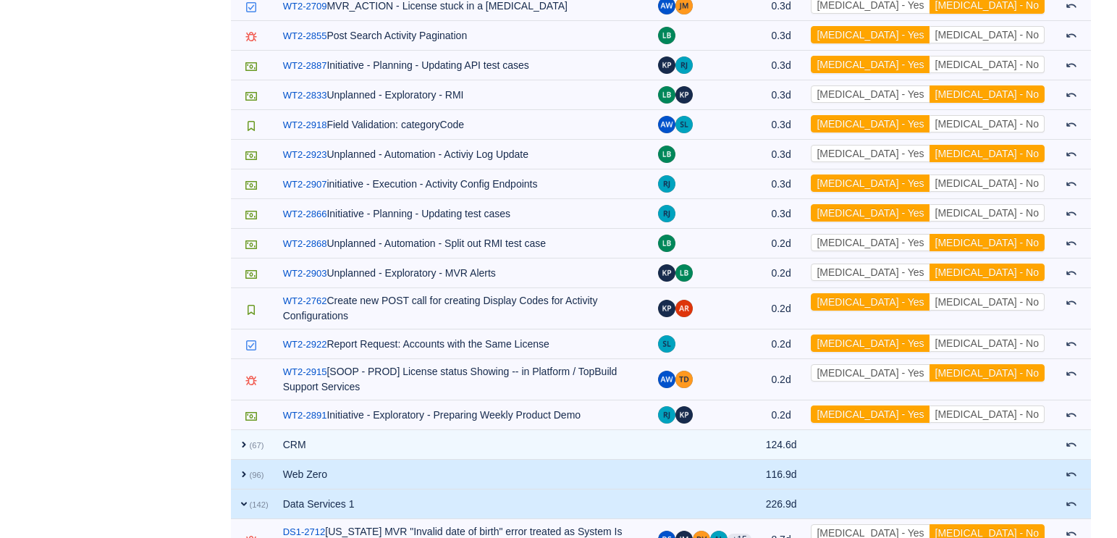
click at [371, 460] on td "Web Zero" at bounding box center [464, 475] width 376 height 30
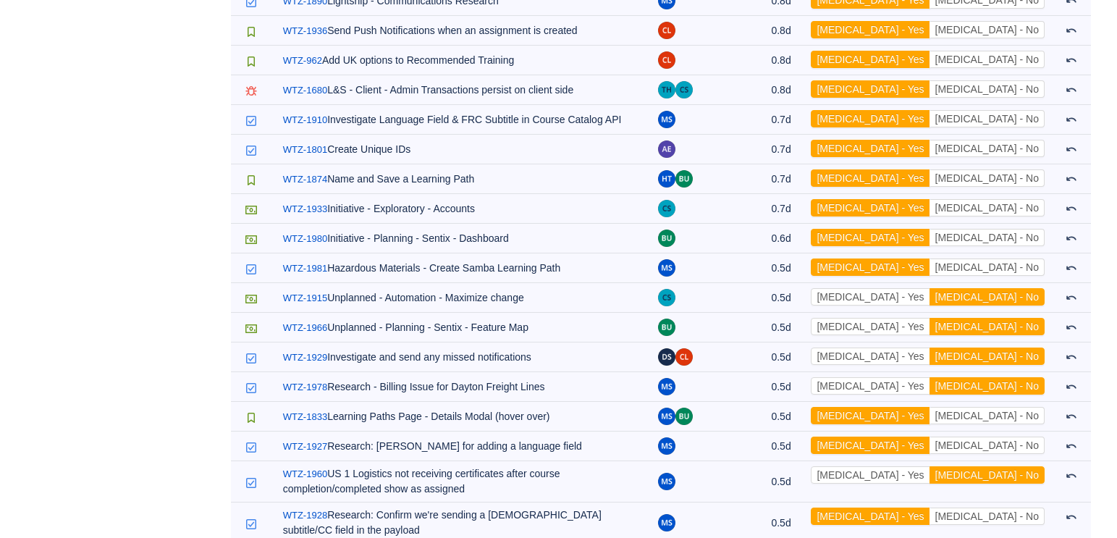
scroll to position [5437, 0]
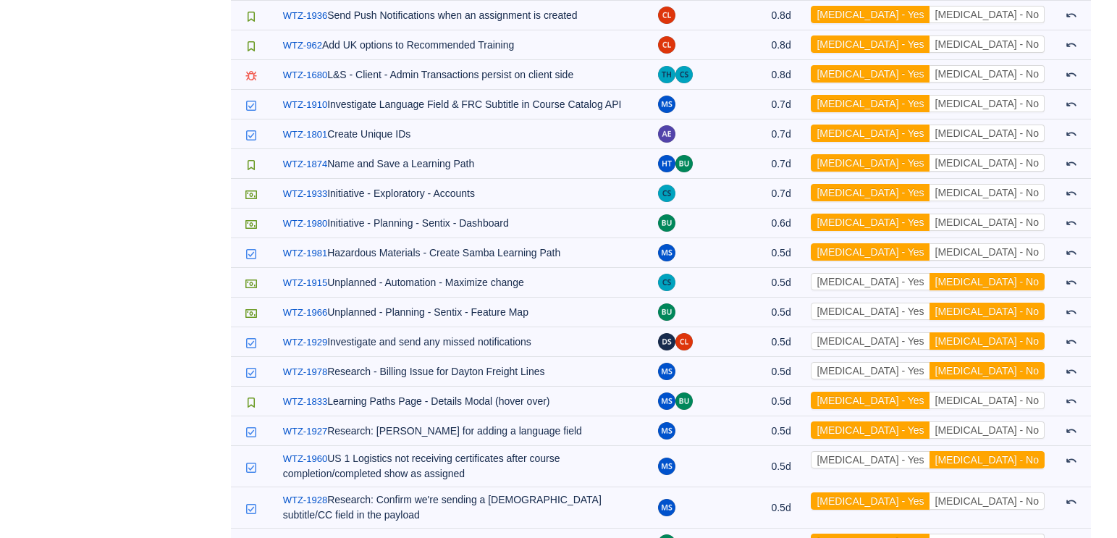
drag, startPoint x: 934, startPoint y: 368, endPoint x: 938, endPoint y: 344, distance: 24.3
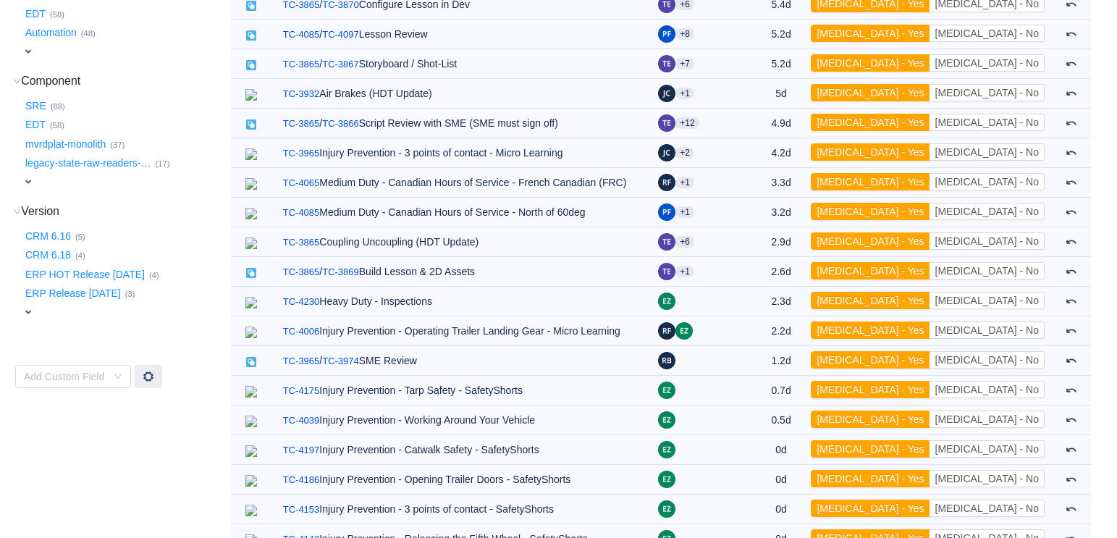
scroll to position [0, 0]
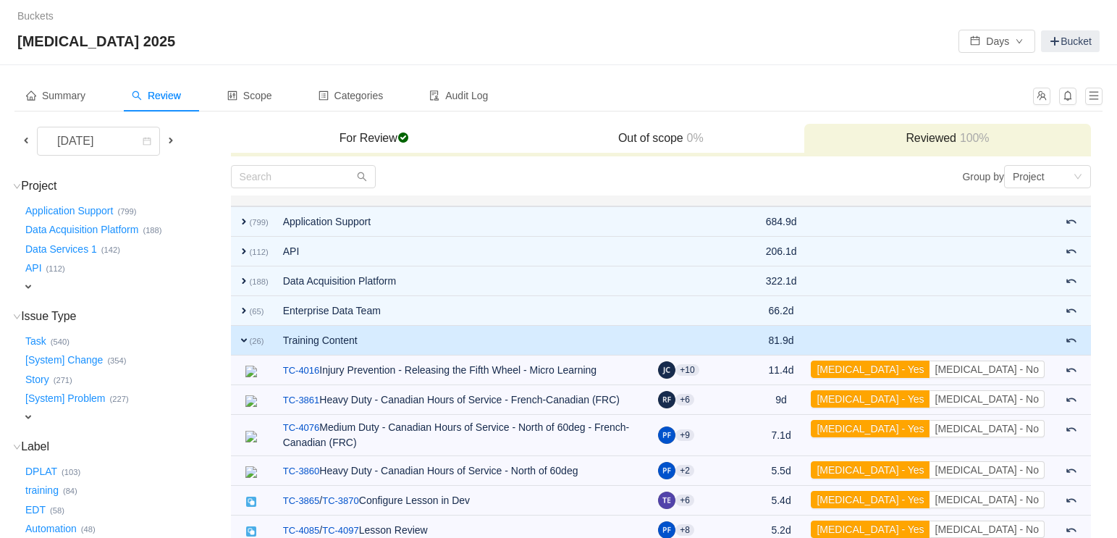
click at [238, 334] on span "expand" at bounding box center [244, 340] width 12 height 12
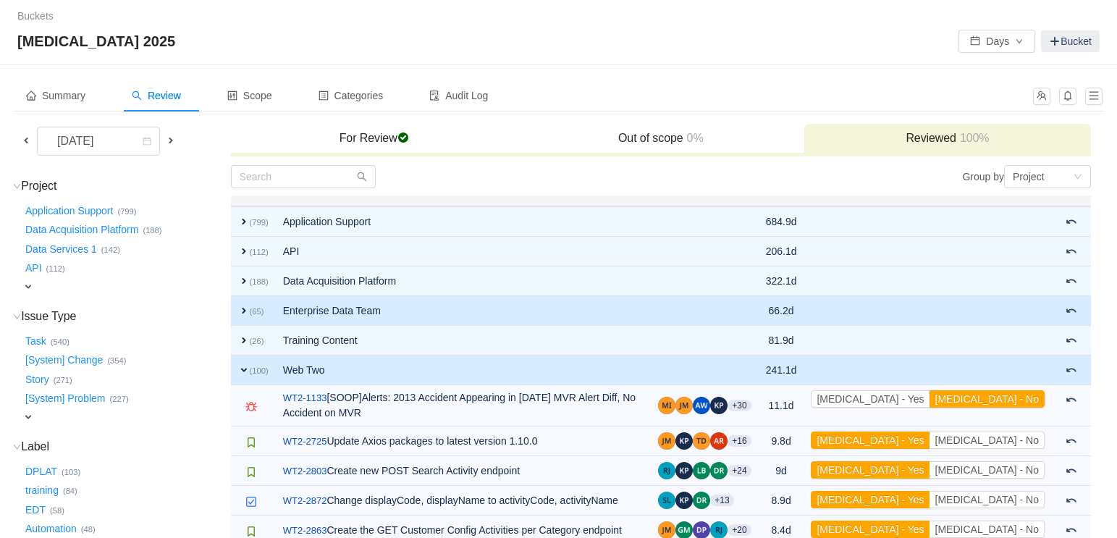
click at [239, 306] on span "expand" at bounding box center [244, 311] width 12 height 12
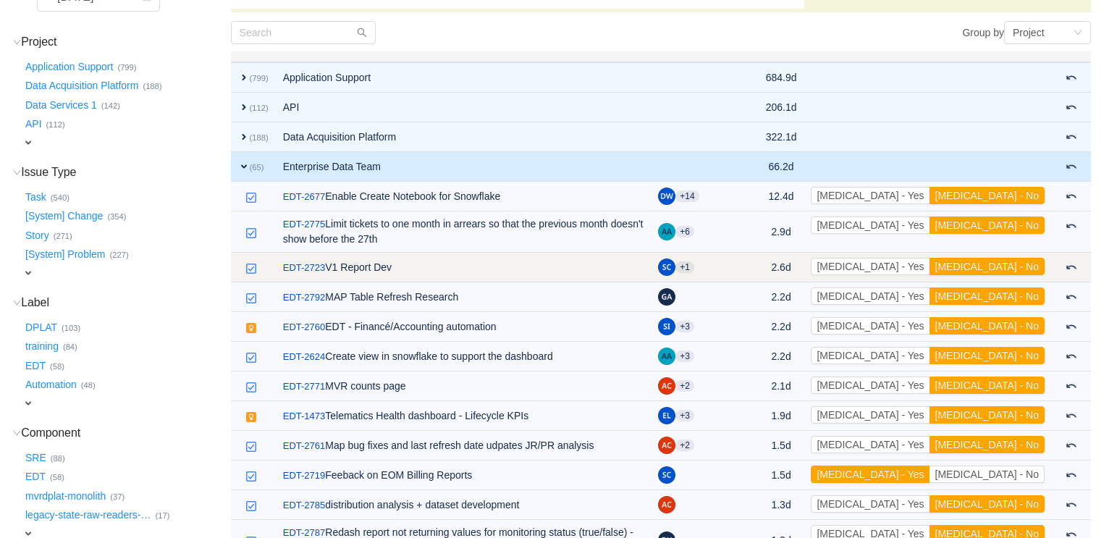
scroll to position [159, 0]
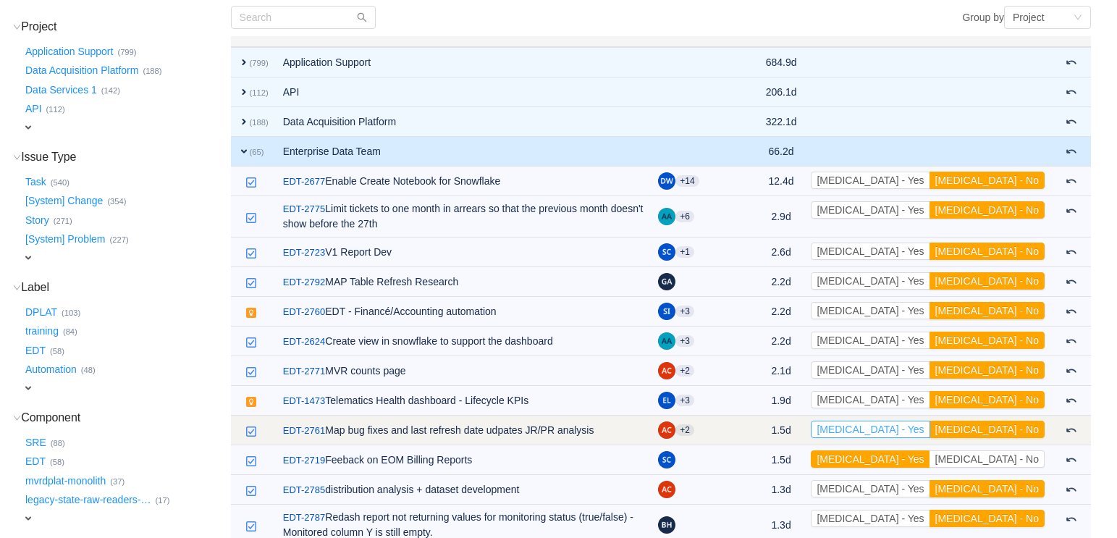
click at [816, 425] on button "[MEDICAL_DATA] - Yes" at bounding box center [869, 428] width 119 height 17
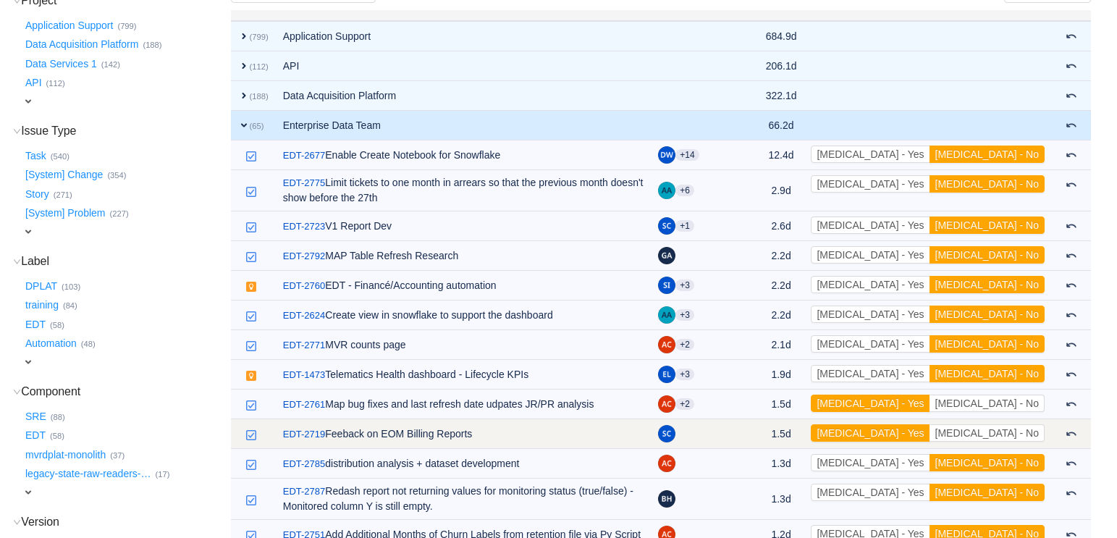
scroll to position [192, 0]
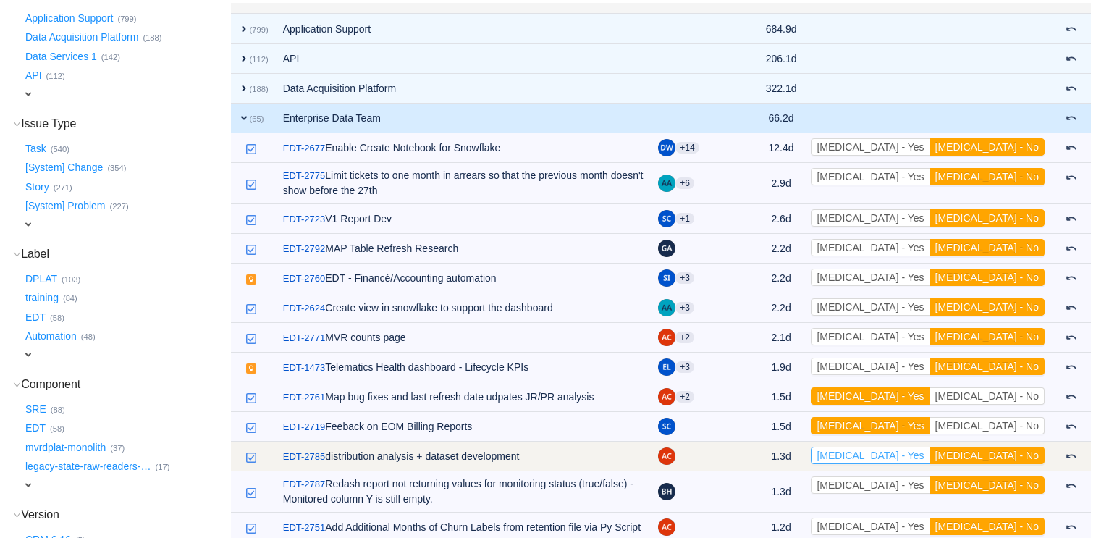
click at [816, 452] on button "[MEDICAL_DATA] - Yes" at bounding box center [869, 454] width 119 height 17
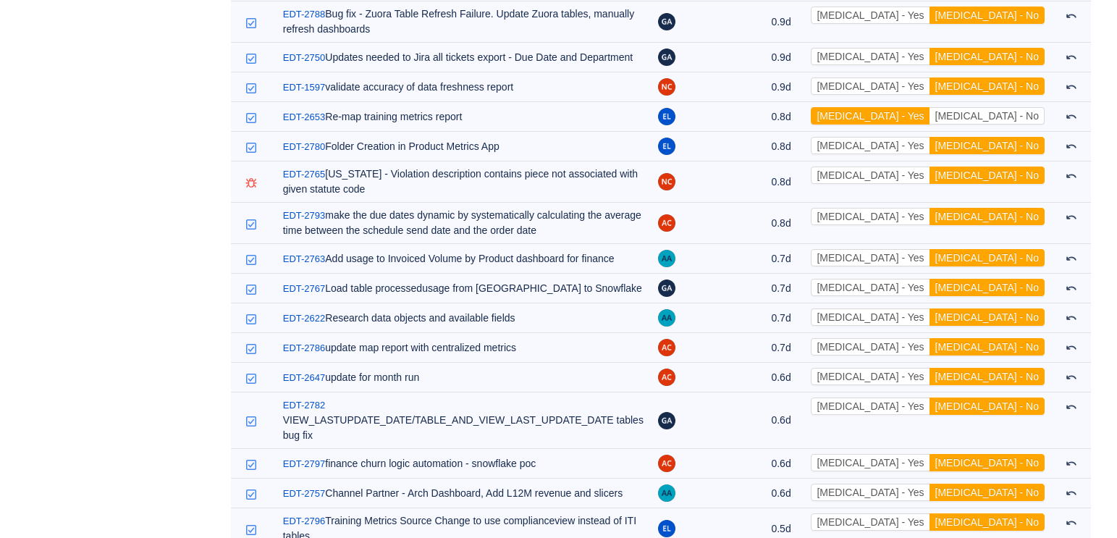
scroll to position [0, 0]
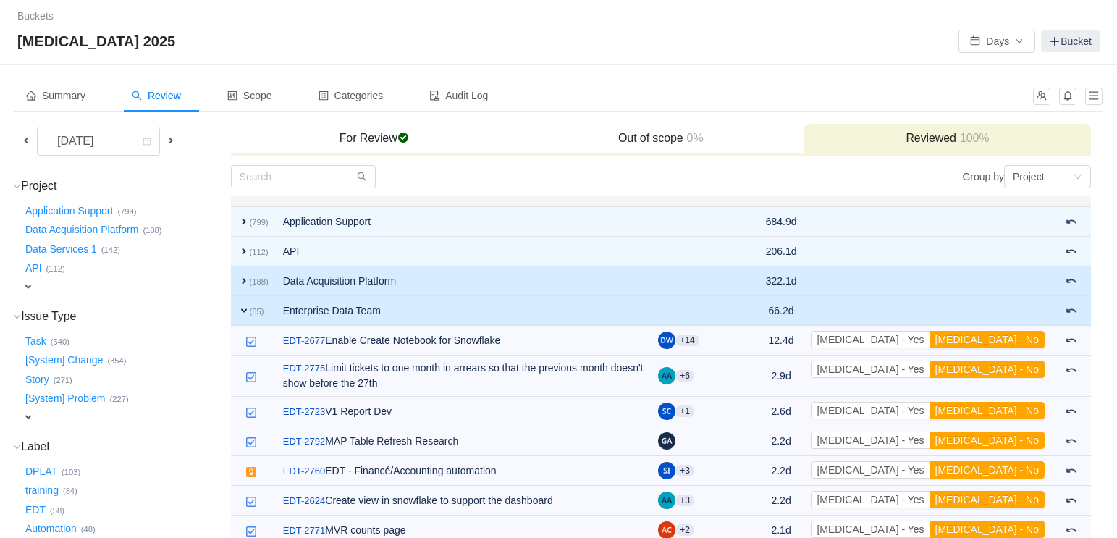
click at [241, 277] on span "expand" at bounding box center [244, 281] width 12 height 12
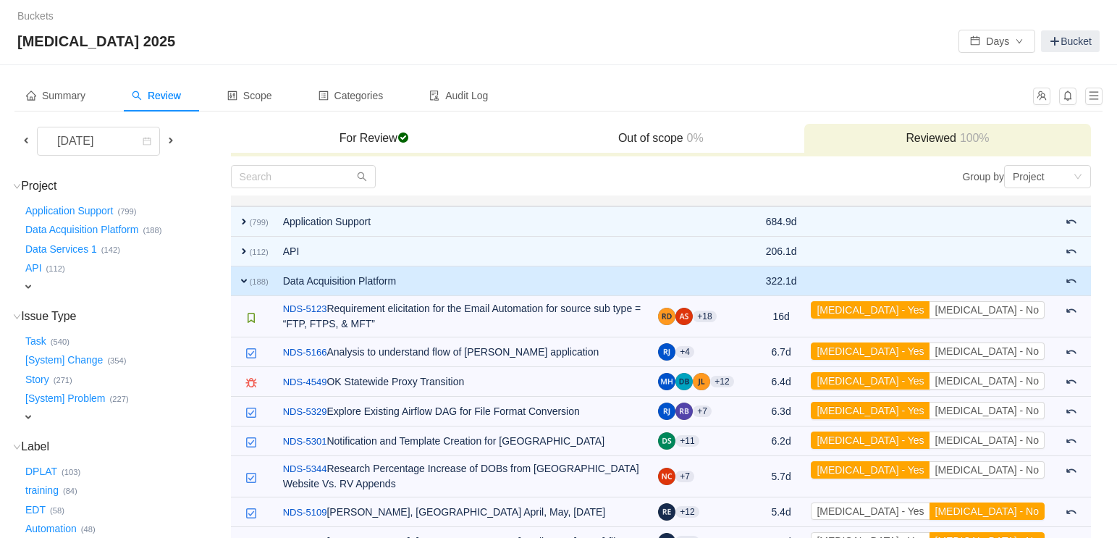
click at [309, 284] on td "Data Acquisition Platform" at bounding box center [464, 281] width 376 height 30
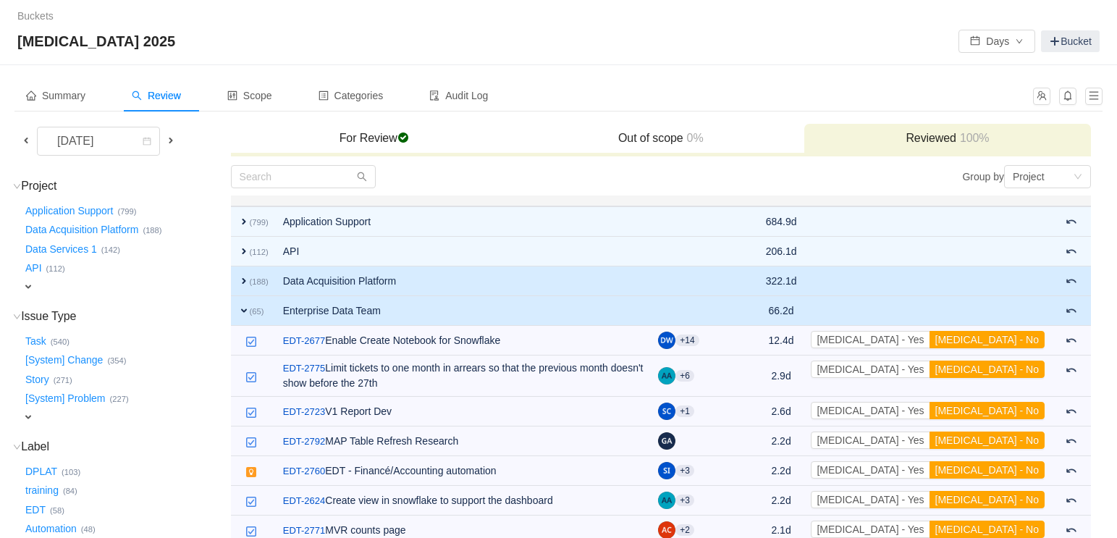
click at [309, 284] on td "Data Acquisition Platform" at bounding box center [464, 281] width 376 height 30
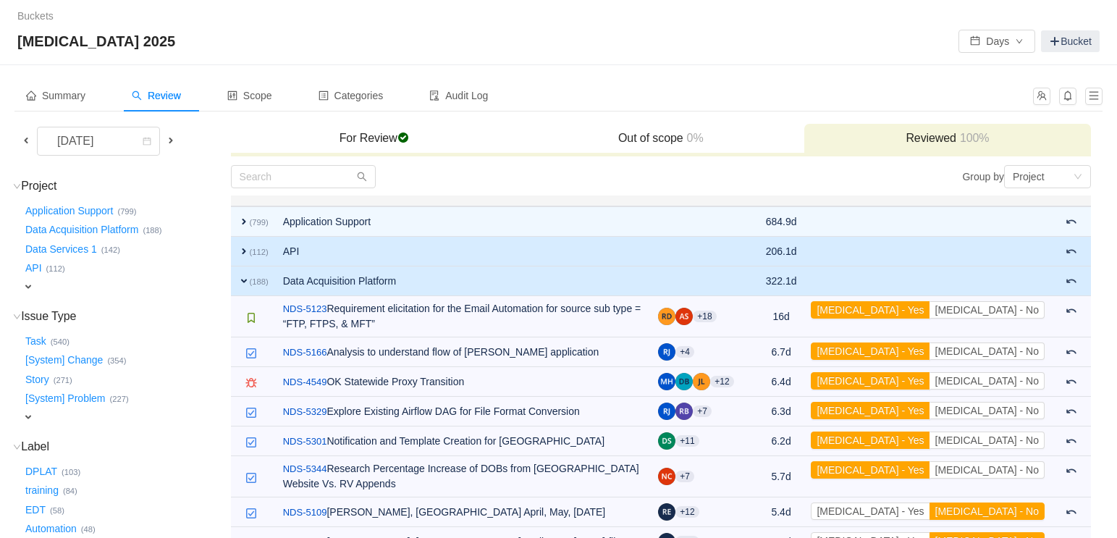
click at [393, 262] on td "API" at bounding box center [464, 252] width 376 height 30
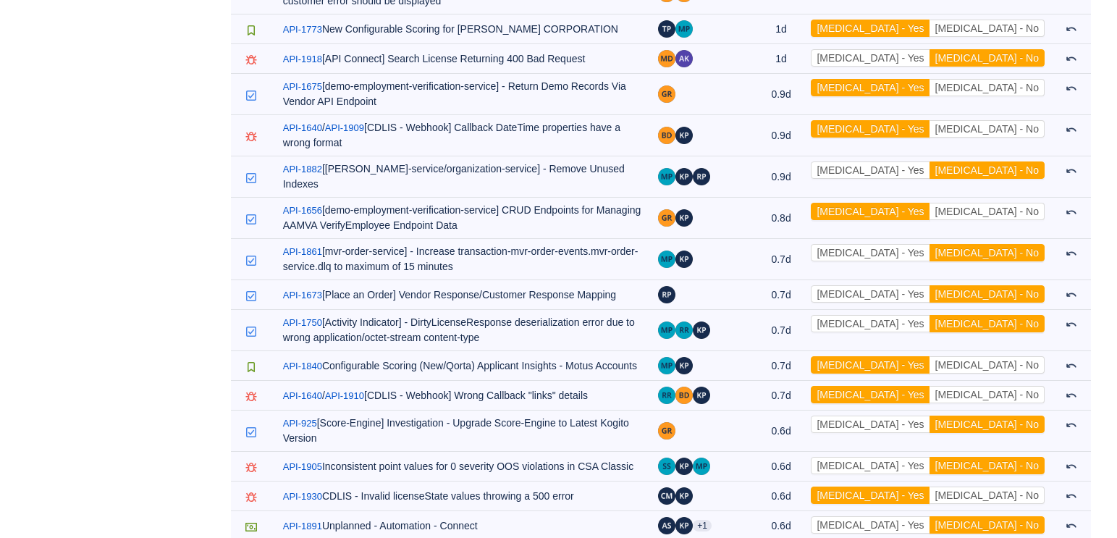
scroll to position [1896, 0]
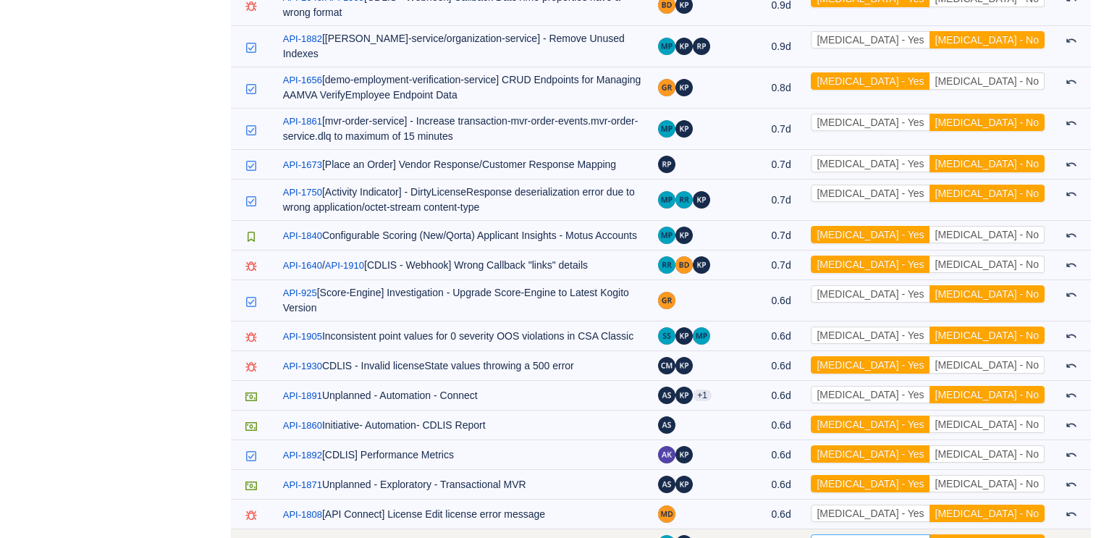
click at [816, 477] on button "[MEDICAL_DATA] - Yes" at bounding box center [869, 542] width 119 height 17
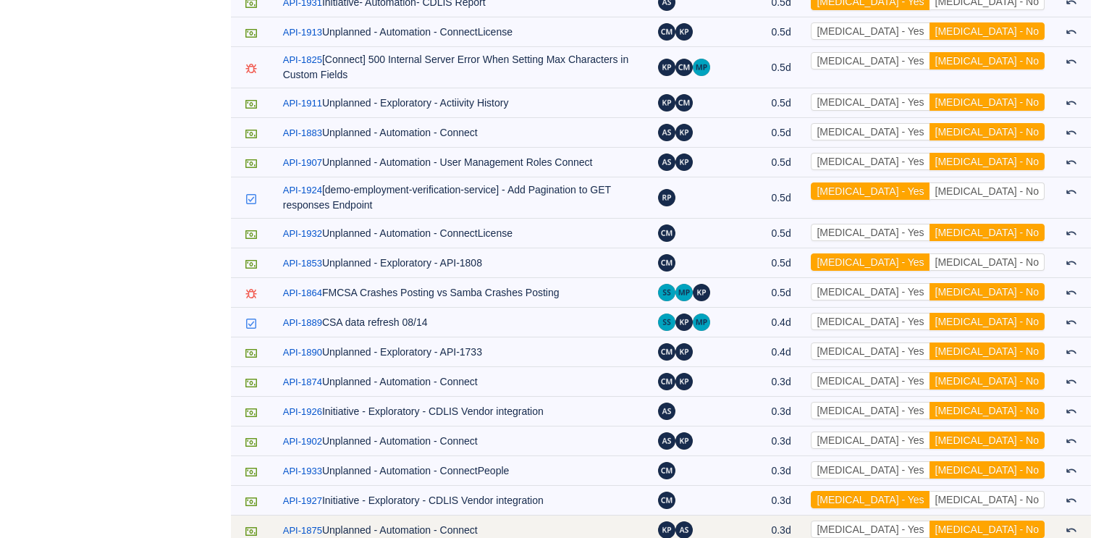
scroll to position [2533, 0]
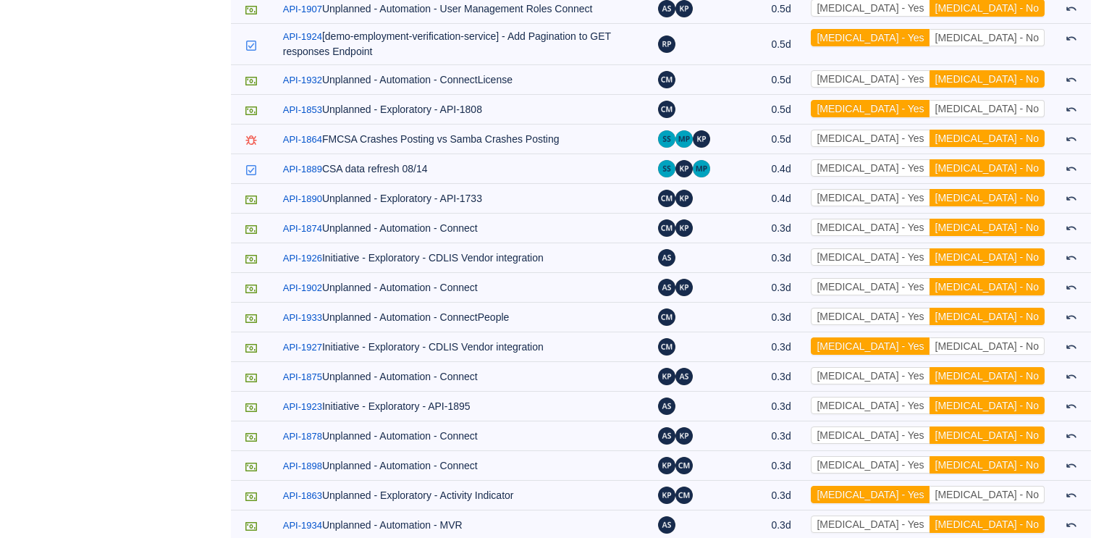
scroll to position [2687, 0]
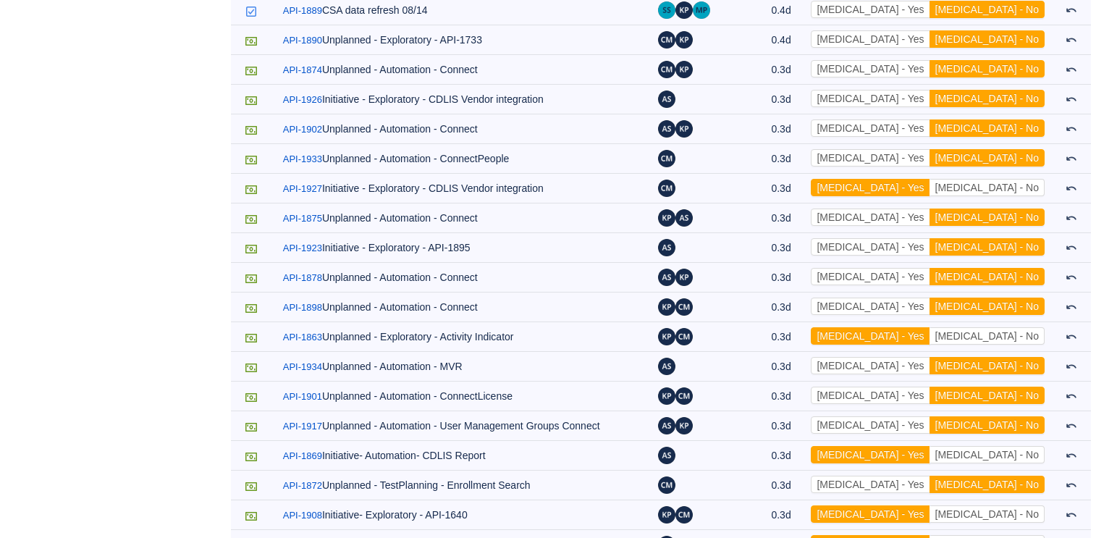
scroll to position [2845, 0]
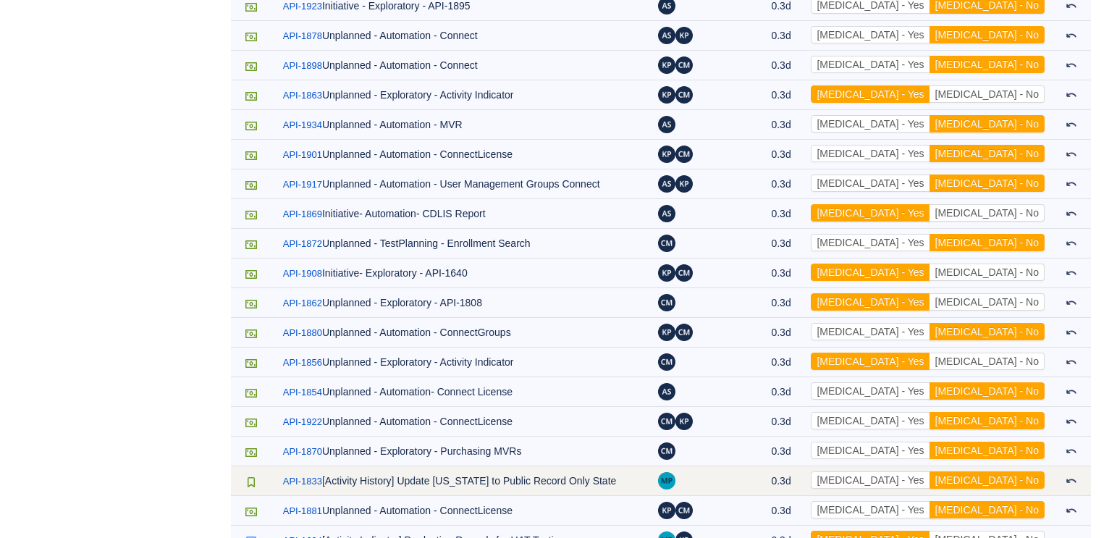
scroll to position [3140, 0]
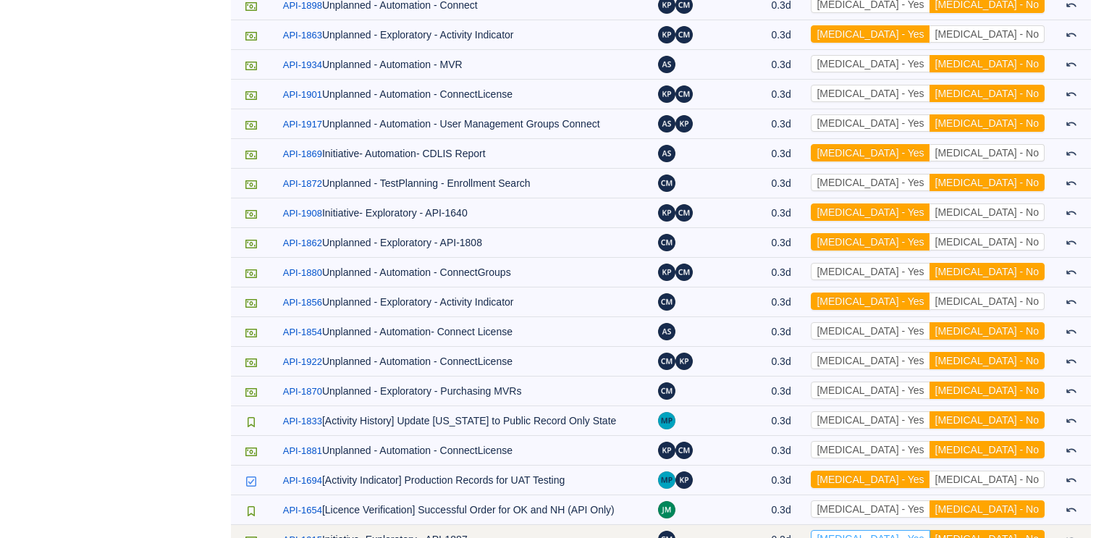
click at [816, 477] on button "[MEDICAL_DATA] - Yes" at bounding box center [869, 538] width 119 height 17
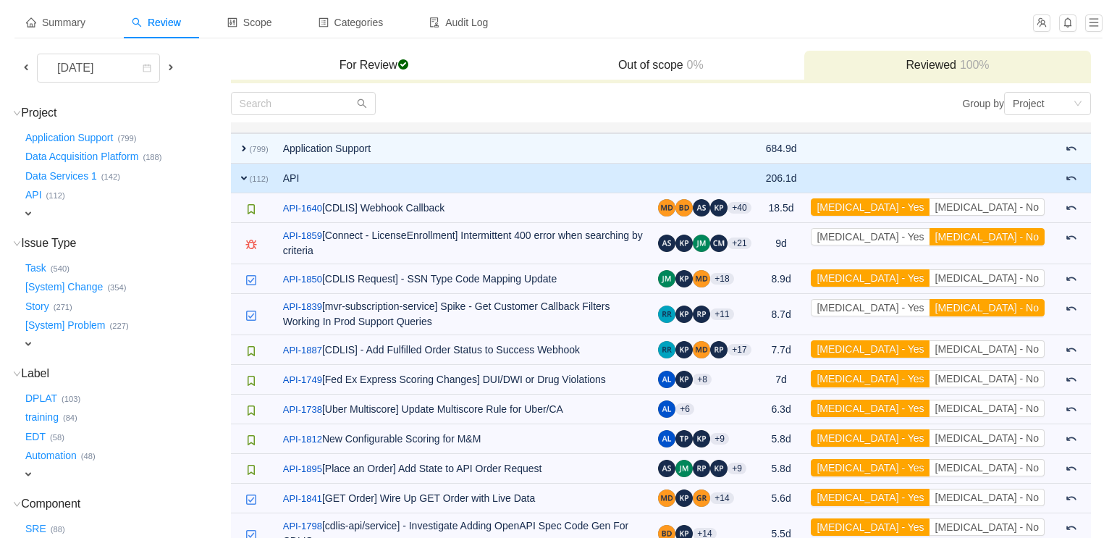
scroll to position [0, 0]
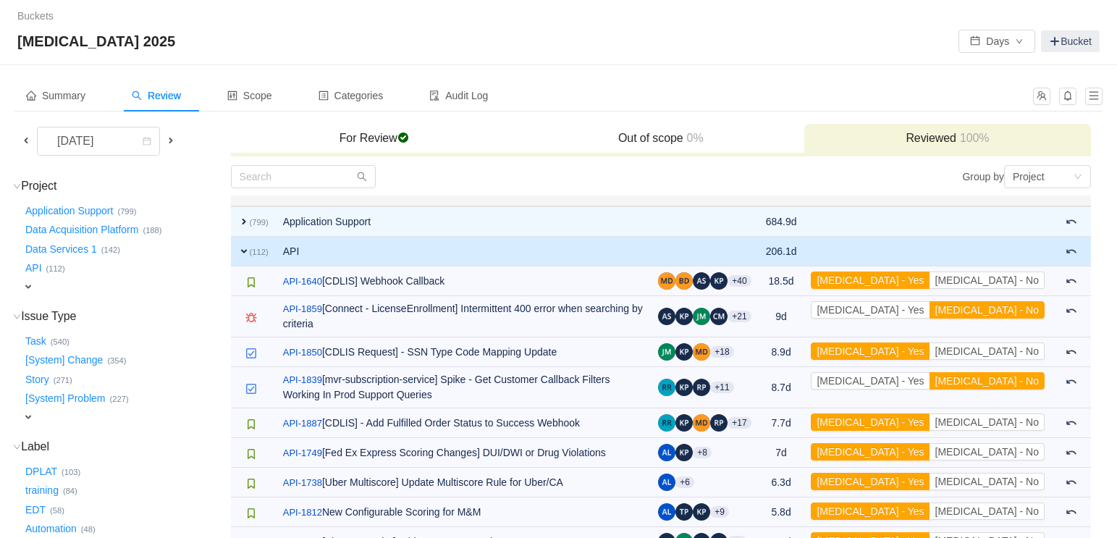
click at [238, 249] on span "expand" at bounding box center [244, 251] width 12 height 12
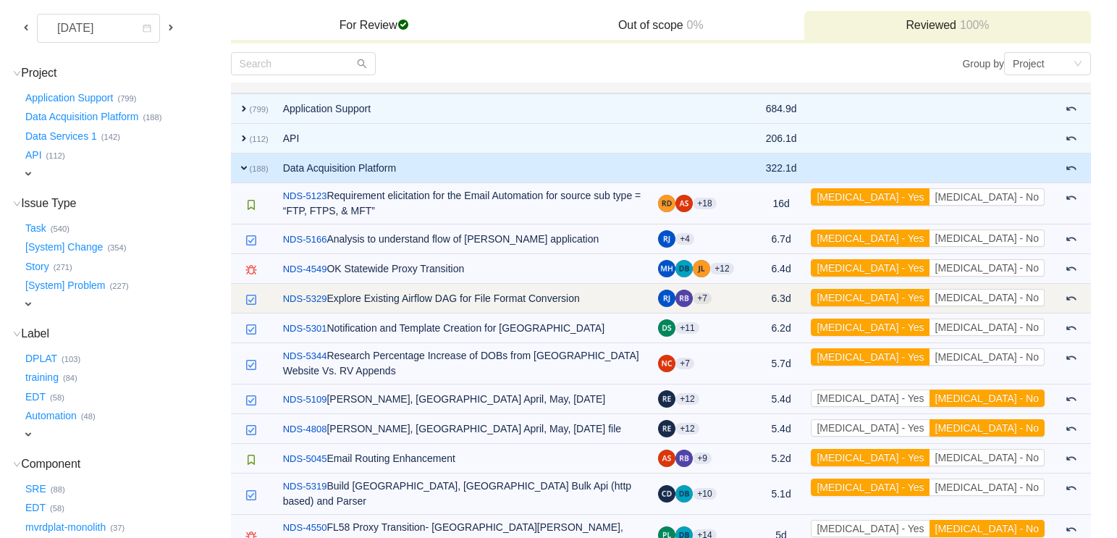
scroll to position [172, 0]
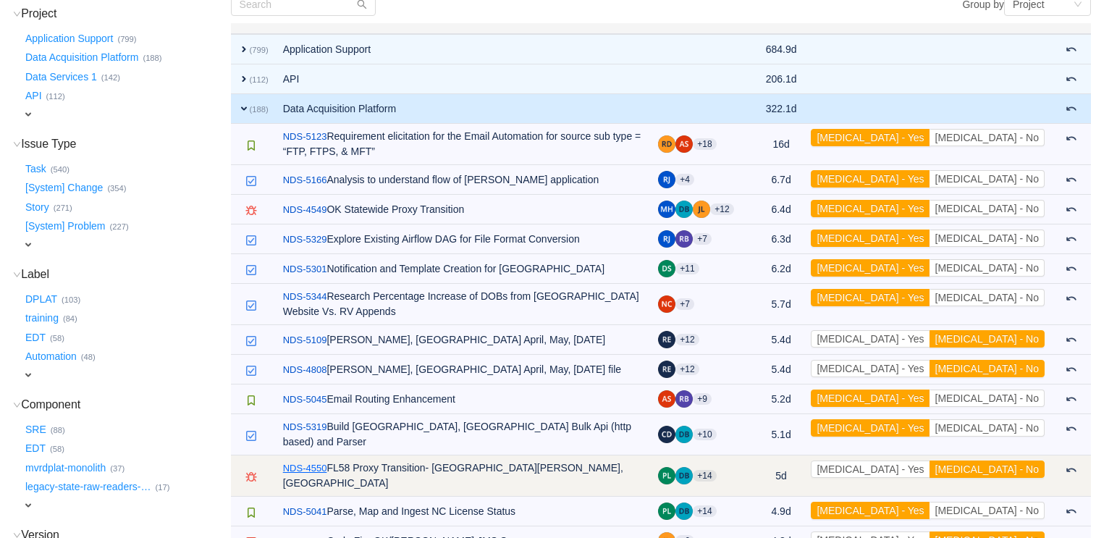
click at [306, 461] on link "NDS-4550" at bounding box center [305, 468] width 44 height 14
drag, startPoint x: 951, startPoint y: 506, endPoint x: 942, endPoint y: 454, distance: 52.8
click at [816, 477] on button "[MEDICAL_DATA] - Yes" at bounding box center [869, 539] width 119 height 17
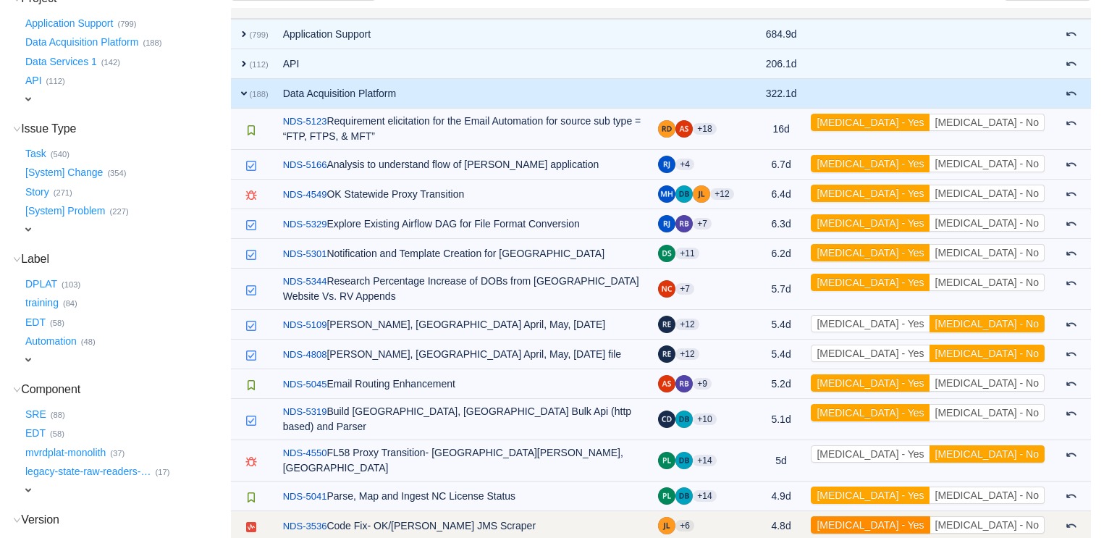
scroll to position [195, 0]
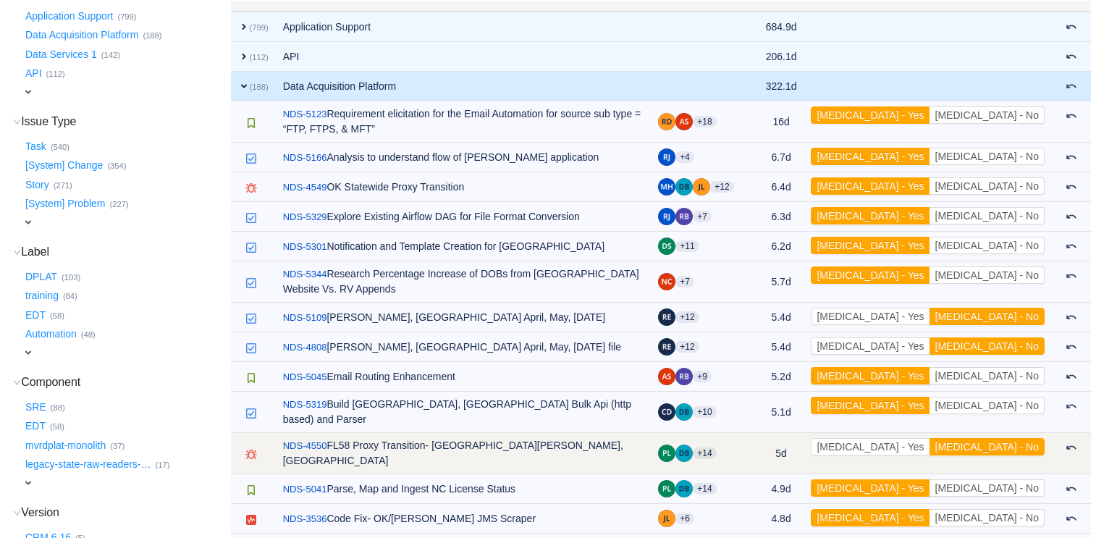
click at [816, 433] on td "[MEDICAL_DATA] - Yes [MEDICAL_DATA] - No Out of scope" at bounding box center [927, 453] width 248 height 41
click at [816, 438] on button "[MEDICAL_DATA] - Yes" at bounding box center [869, 446] width 119 height 17
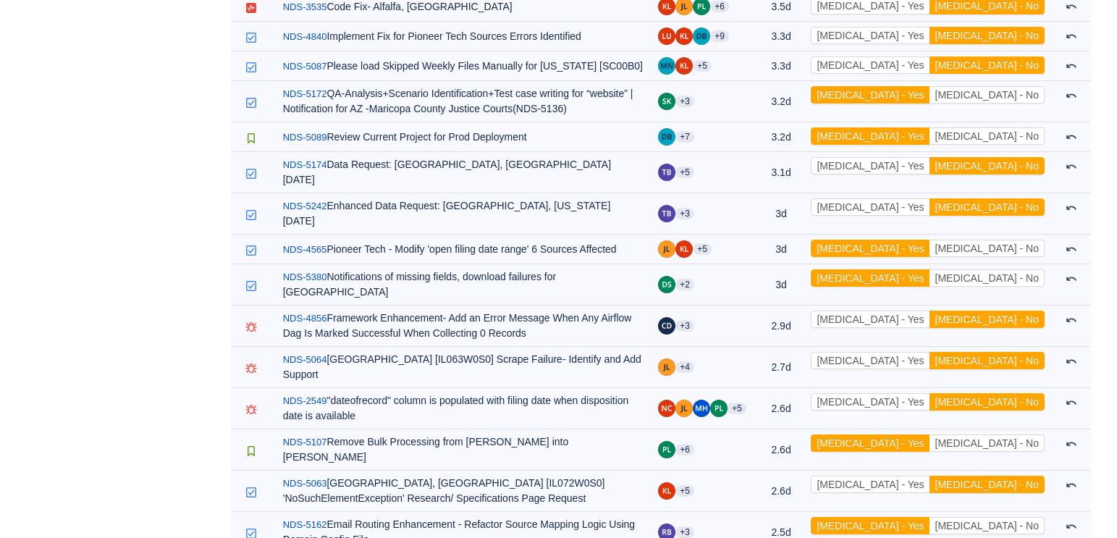
scroll to position [1356, 0]
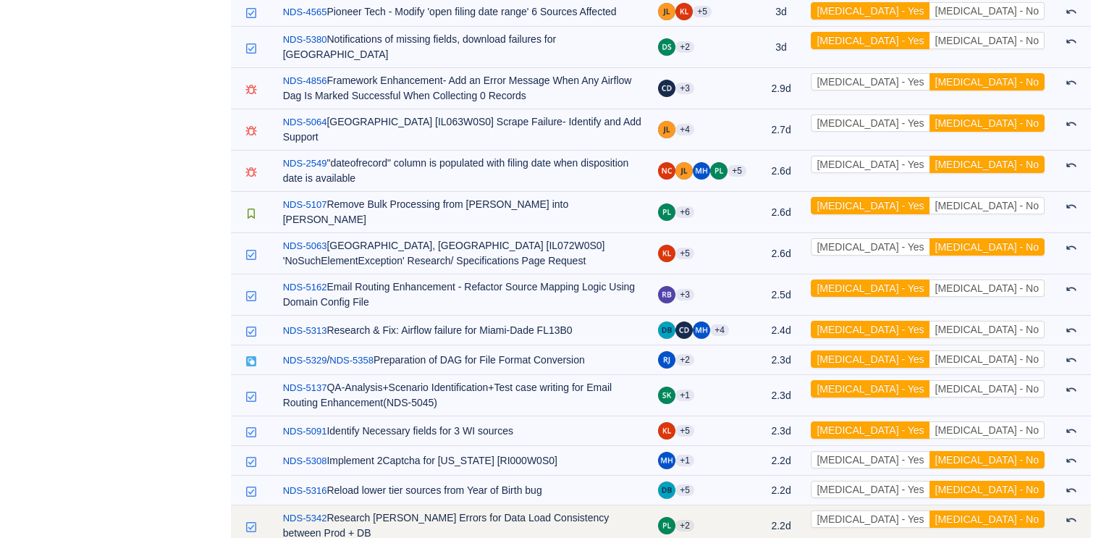
scroll to position [1589, 0]
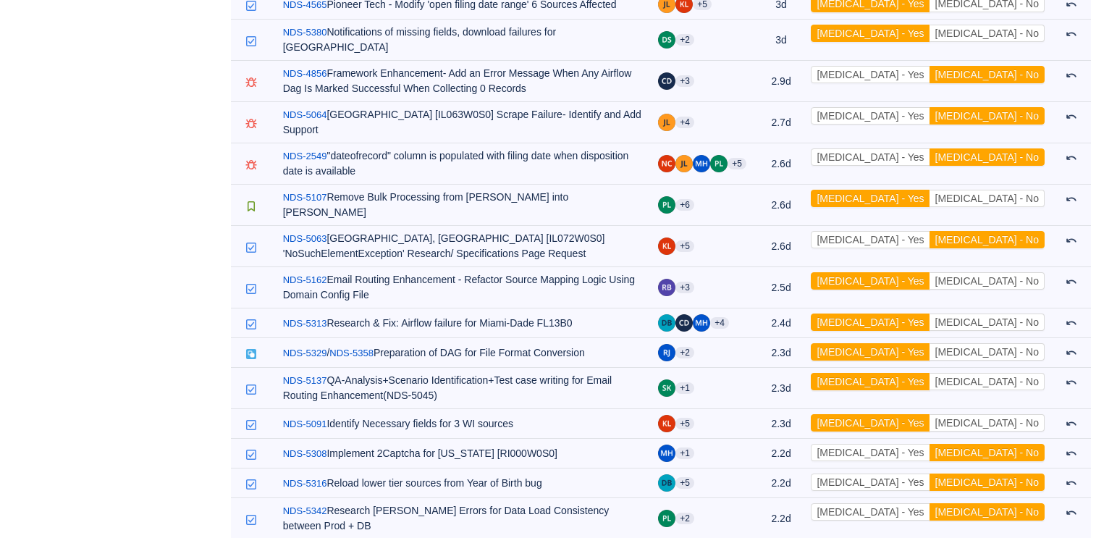
drag, startPoint x: 935, startPoint y: 458, endPoint x: 924, endPoint y: 462, distance: 11.7
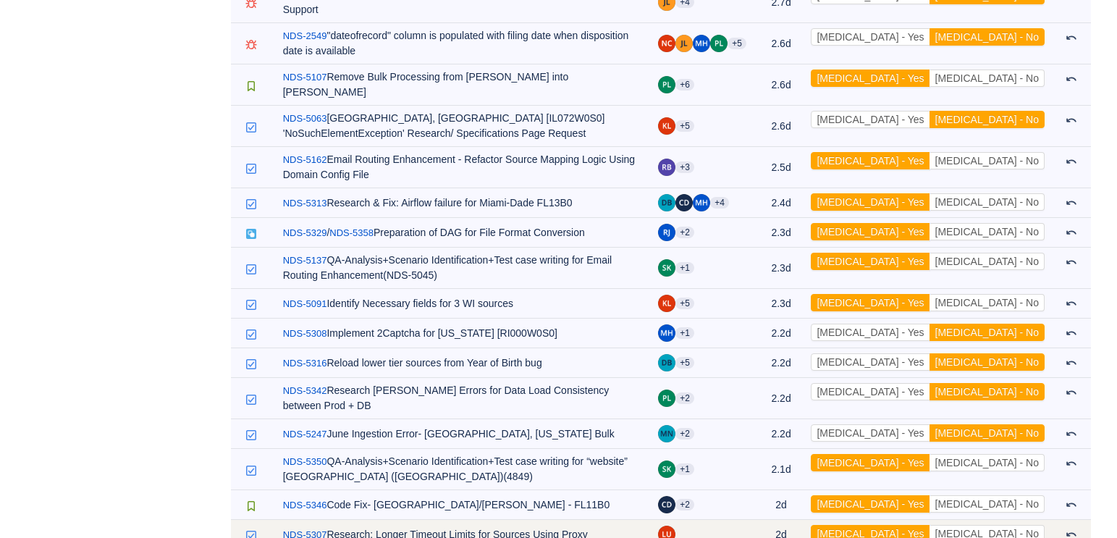
scroll to position [1716, 0]
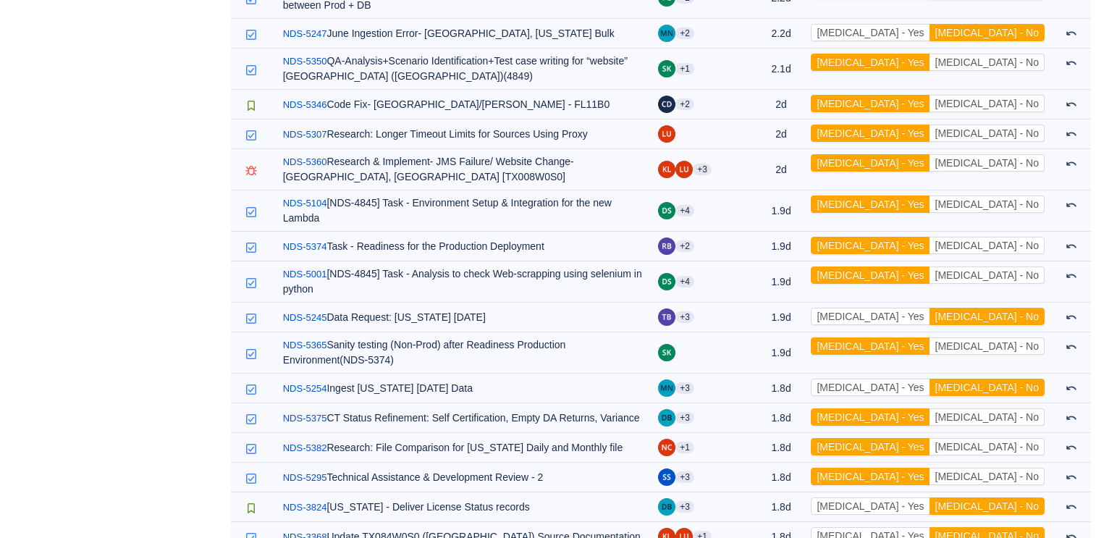
scroll to position [2295, 0]
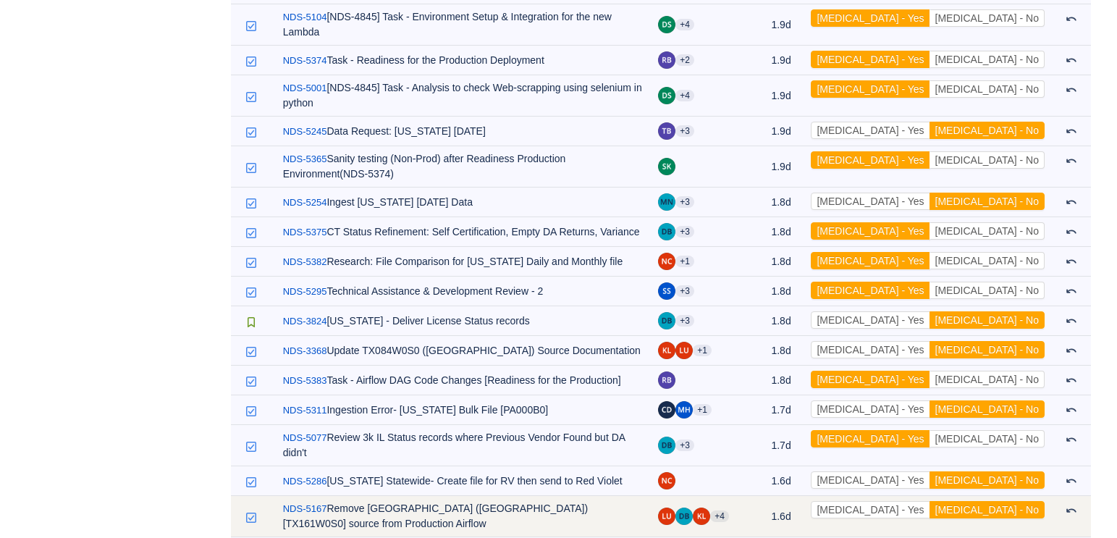
click at [491, 477] on td "/ NDS-5167 Remove [GEOGRAPHIC_DATA] ([GEOGRAPHIC_DATA]) [TX161W0S0] source from…" at bounding box center [464, 516] width 376 height 41
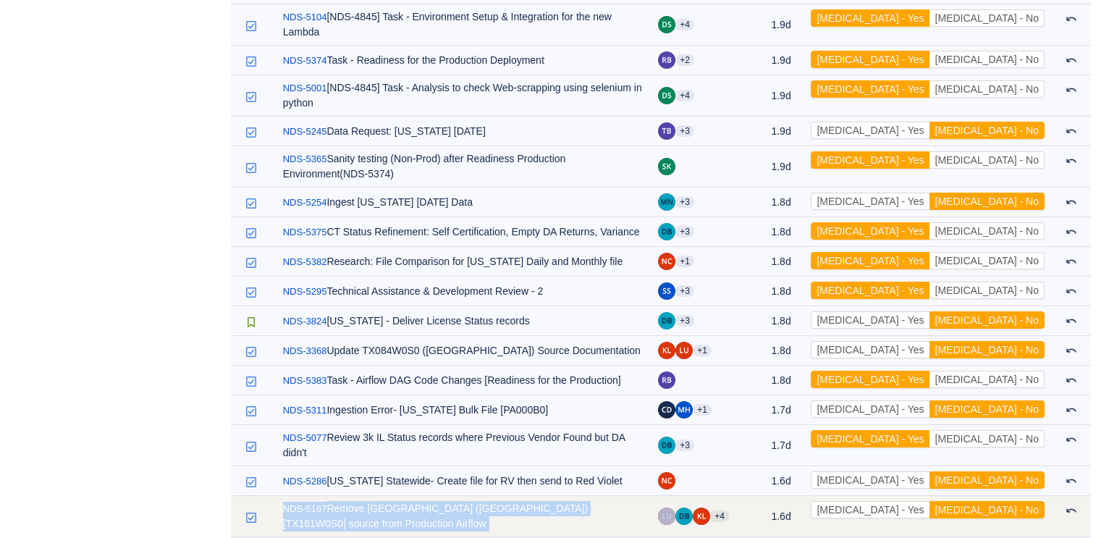
click at [491, 477] on td "/ NDS-5167 Remove [GEOGRAPHIC_DATA] ([GEOGRAPHIC_DATA]) [TX161W0S0] source from…" at bounding box center [464, 516] width 376 height 41
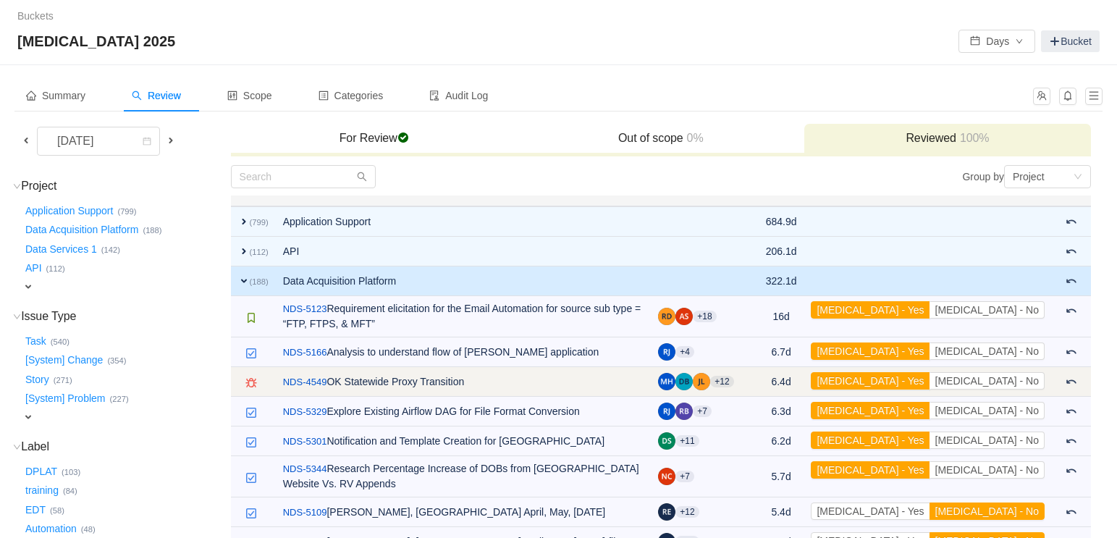
scroll to position [7, 0]
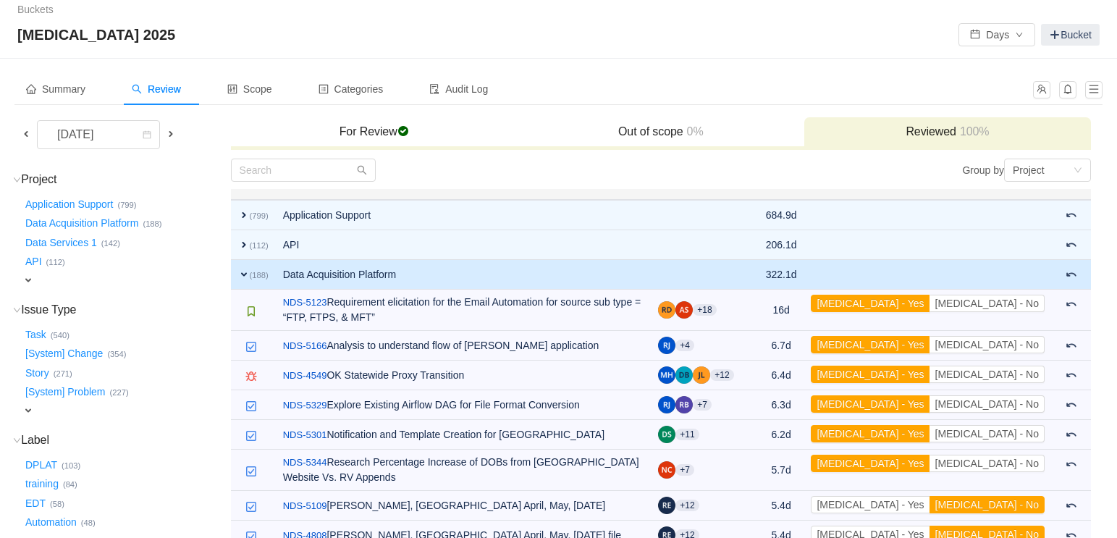
click at [248, 268] on span "expand" at bounding box center [244, 274] width 12 height 12
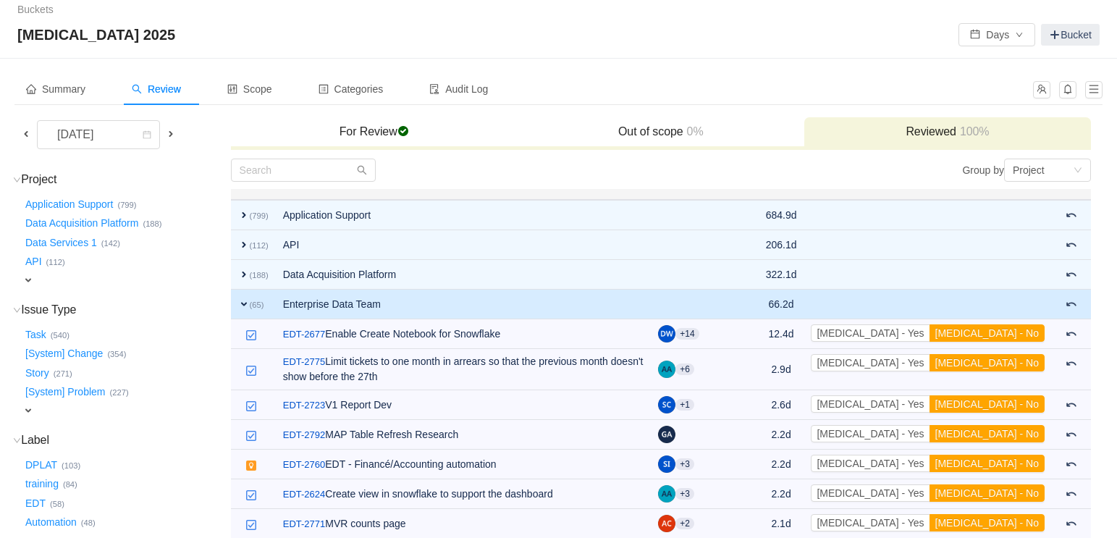
click at [245, 298] on span "expand" at bounding box center [244, 304] width 12 height 12
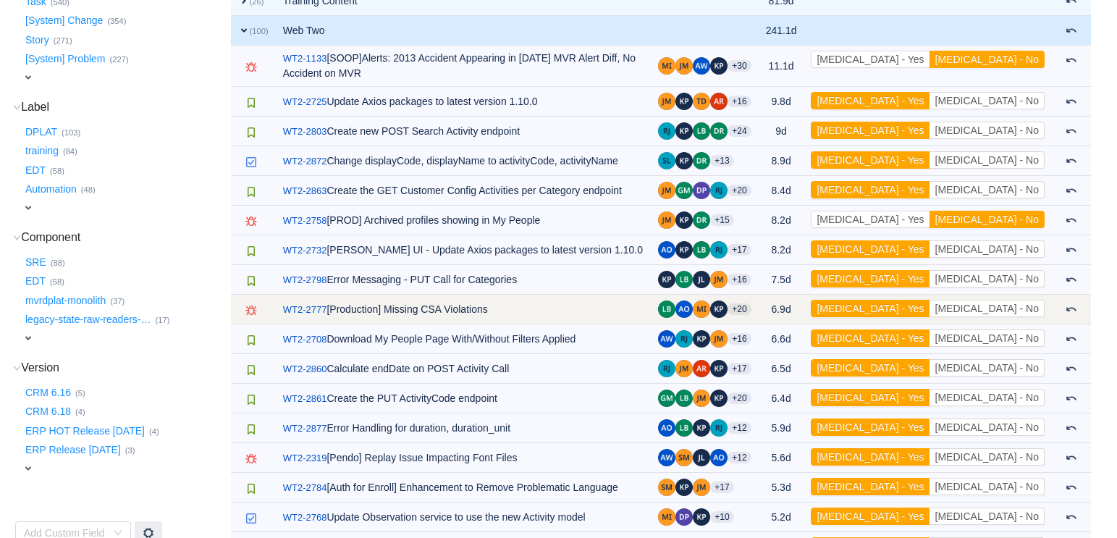
scroll to position [289, 0]
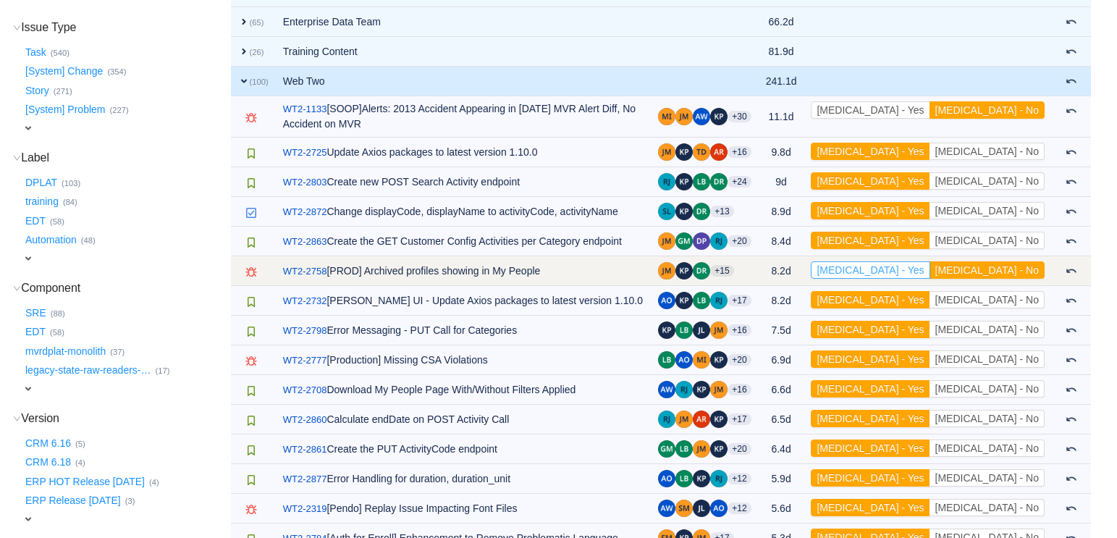
click at [816, 261] on button "[MEDICAL_DATA] - Yes" at bounding box center [869, 269] width 119 height 17
click at [816, 261] on button "[MEDICAL_DATA] - No" at bounding box center [986, 269] width 115 height 17
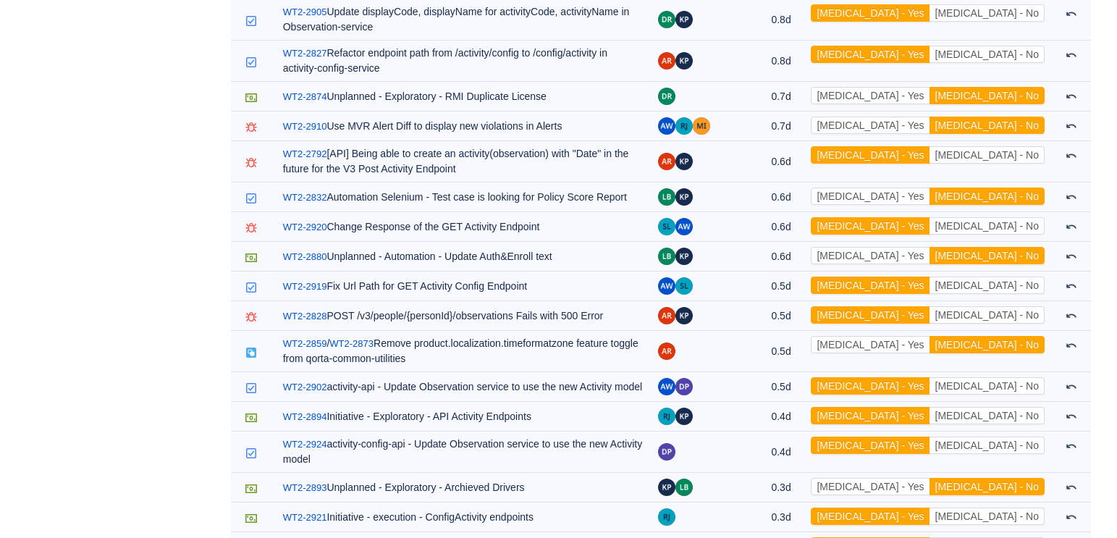
scroll to position [2585, 0]
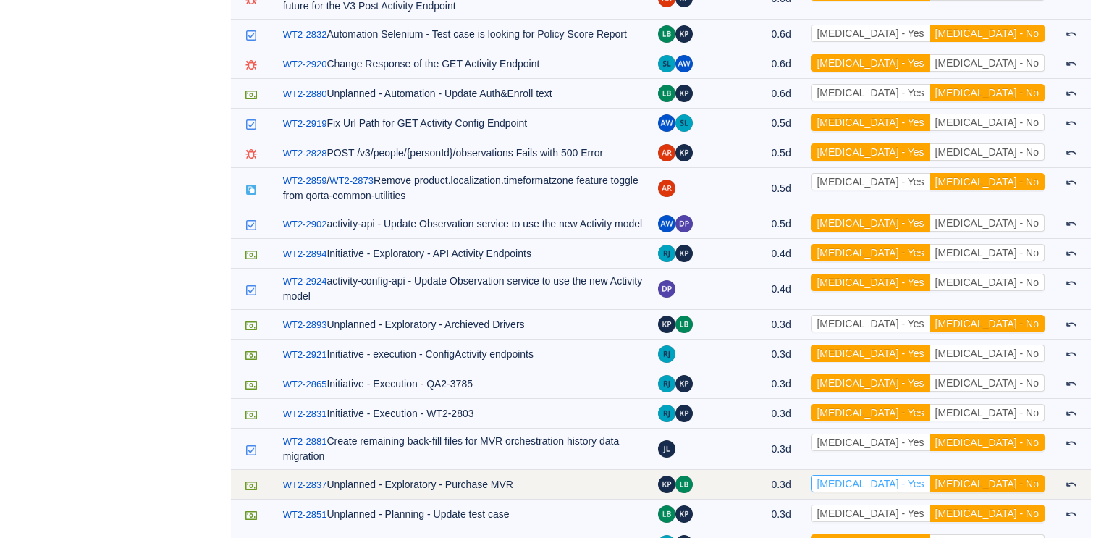
click at [816, 475] on button "[MEDICAL_DATA] - Yes" at bounding box center [869, 483] width 119 height 17
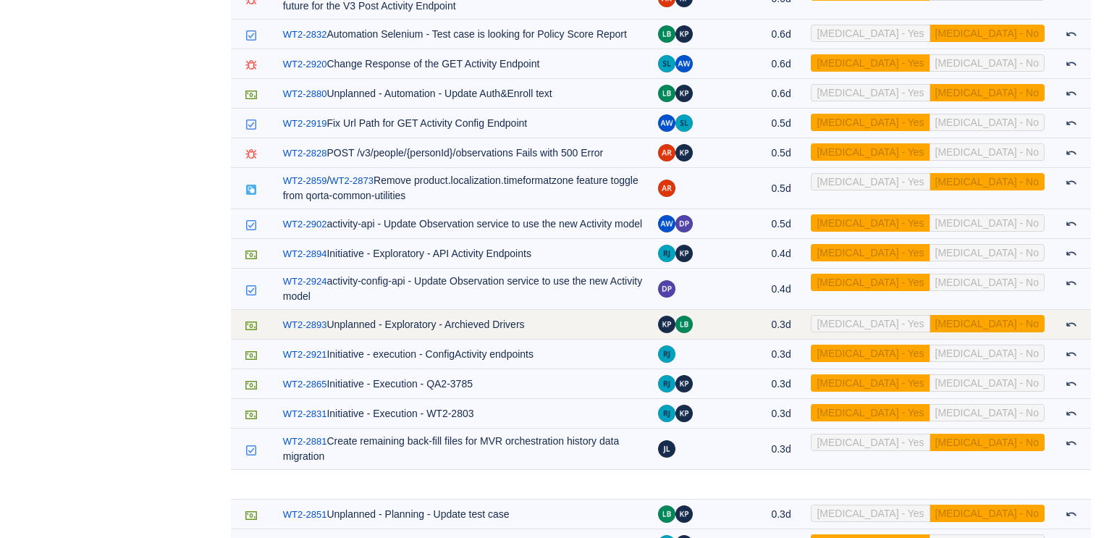
click at [816, 315] on button "[MEDICAL_DATA] - Yes" at bounding box center [869, 323] width 119 height 17
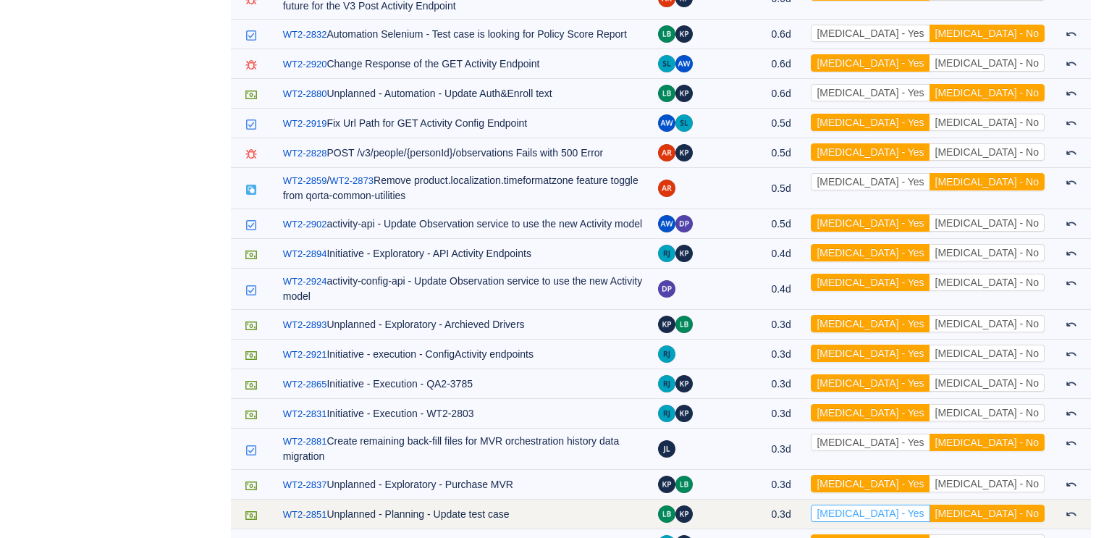
click at [816, 477] on button "[MEDICAL_DATA] - Yes" at bounding box center [869, 512] width 119 height 17
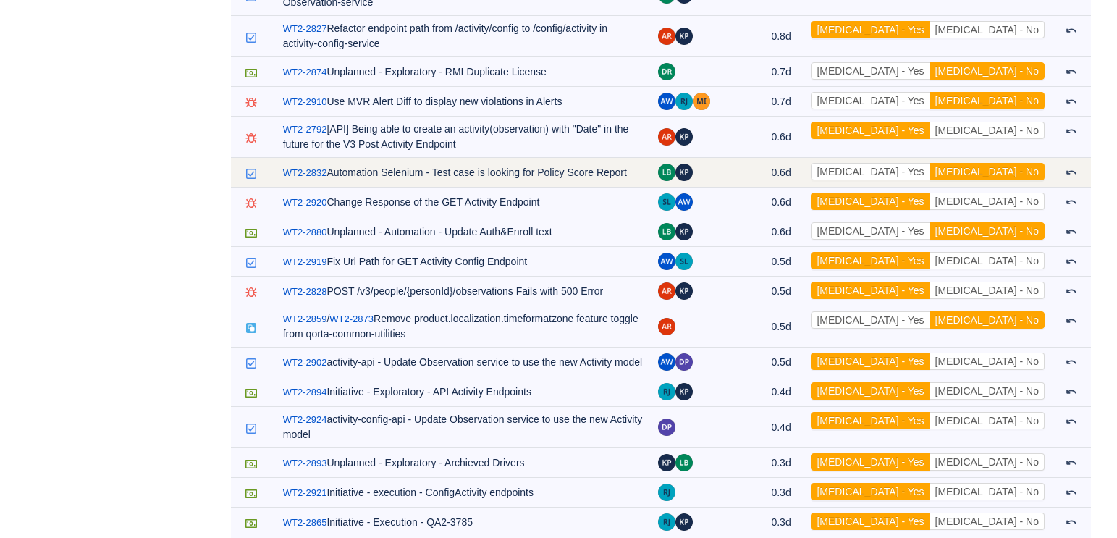
scroll to position [2398, 0]
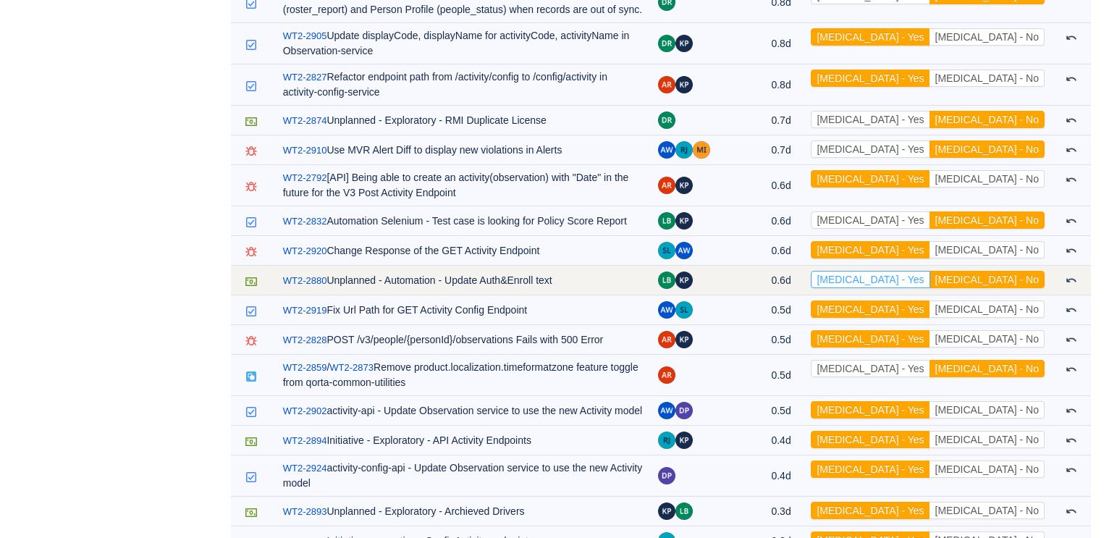
click at [816, 271] on button "[MEDICAL_DATA] - Yes" at bounding box center [869, 279] width 119 height 17
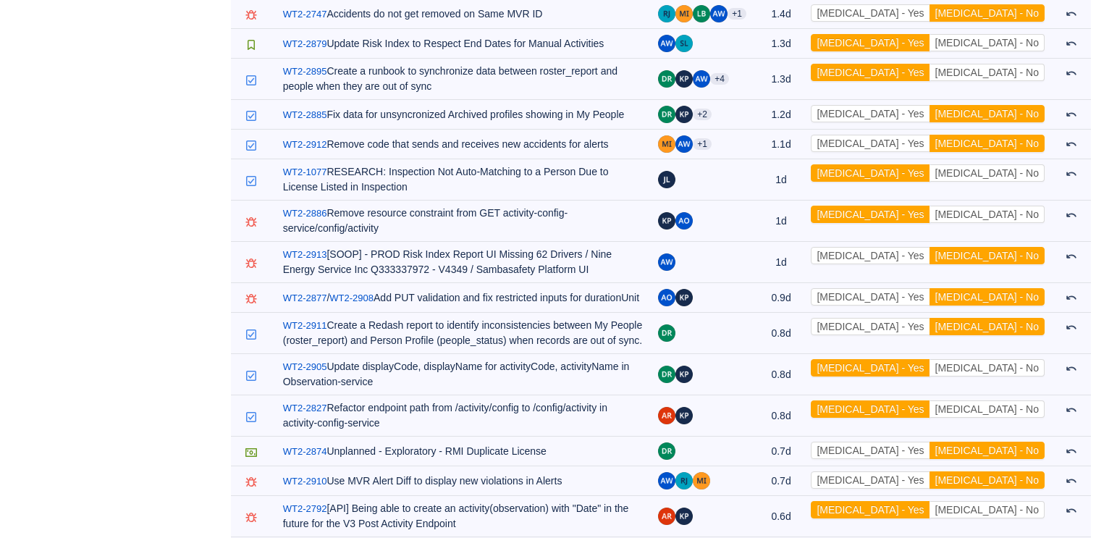
scroll to position [0, 0]
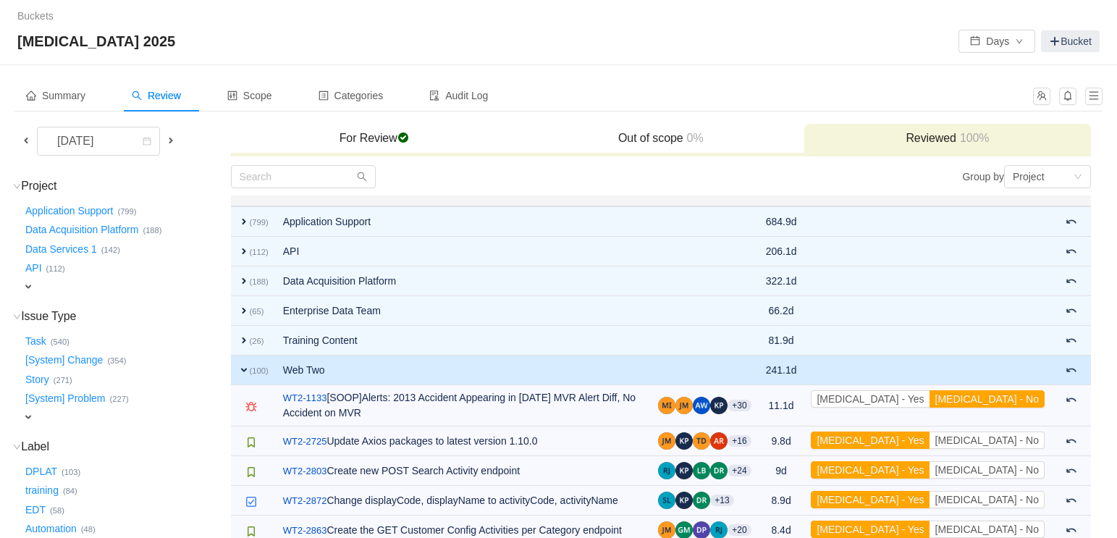
click at [242, 368] on span "expand" at bounding box center [244, 370] width 12 height 12
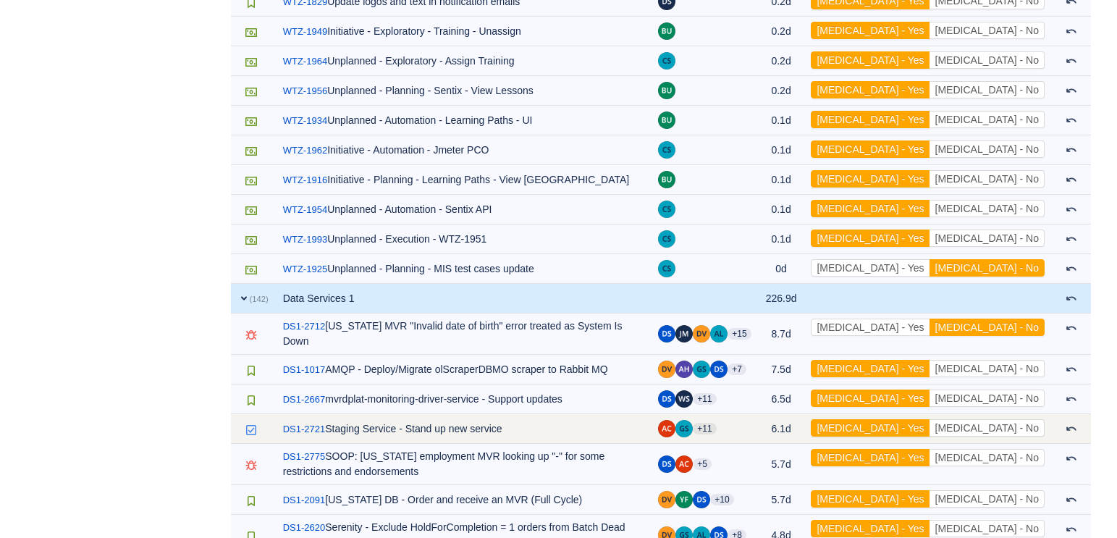
scroll to position [3314, 0]
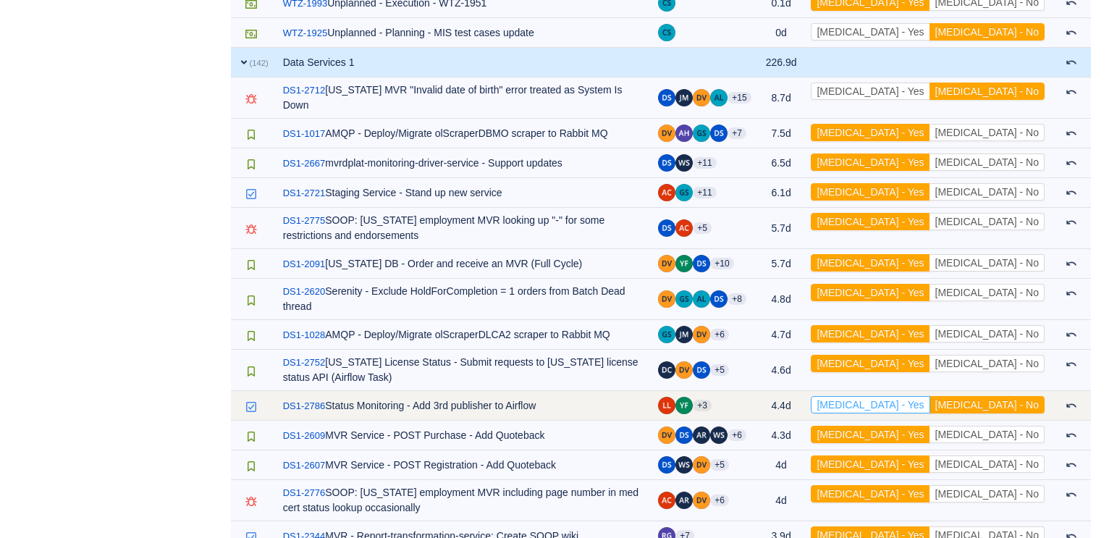
click at [816, 396] on button "[MEDICAL_DATA] - Yes" at bounding box center [869, 404] width 119 height 17
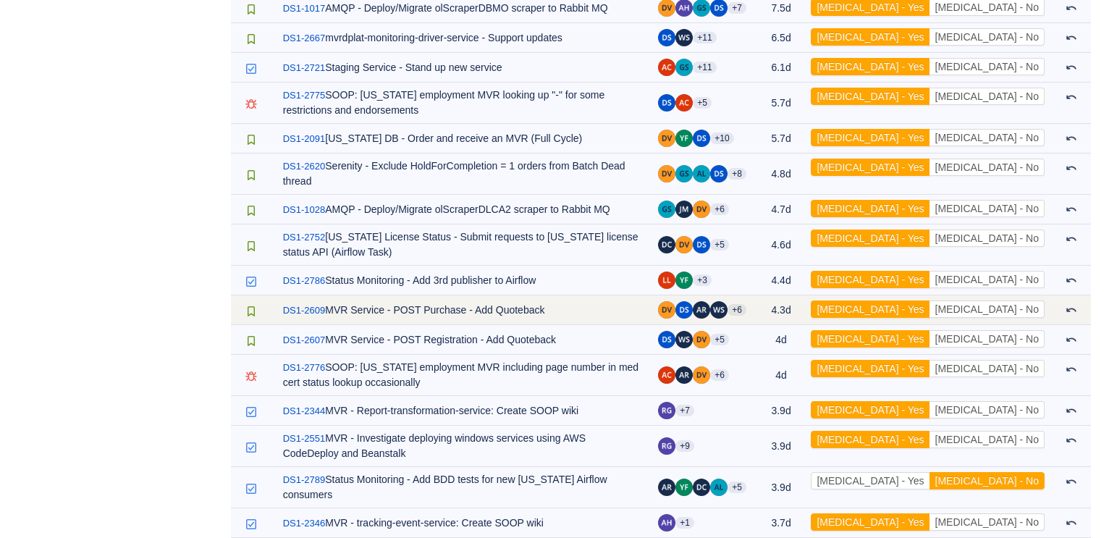
scroll to position [3447, 0]
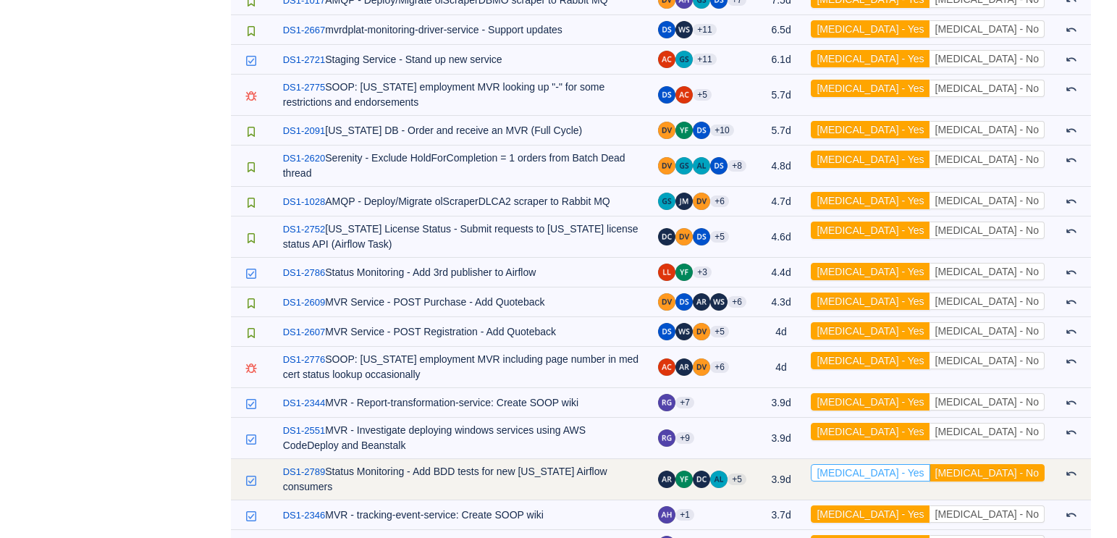
click at [816, 464] on button "[MEDICAL_DATA] - Yes" at bounding box center [869, 472] width 119 height 17
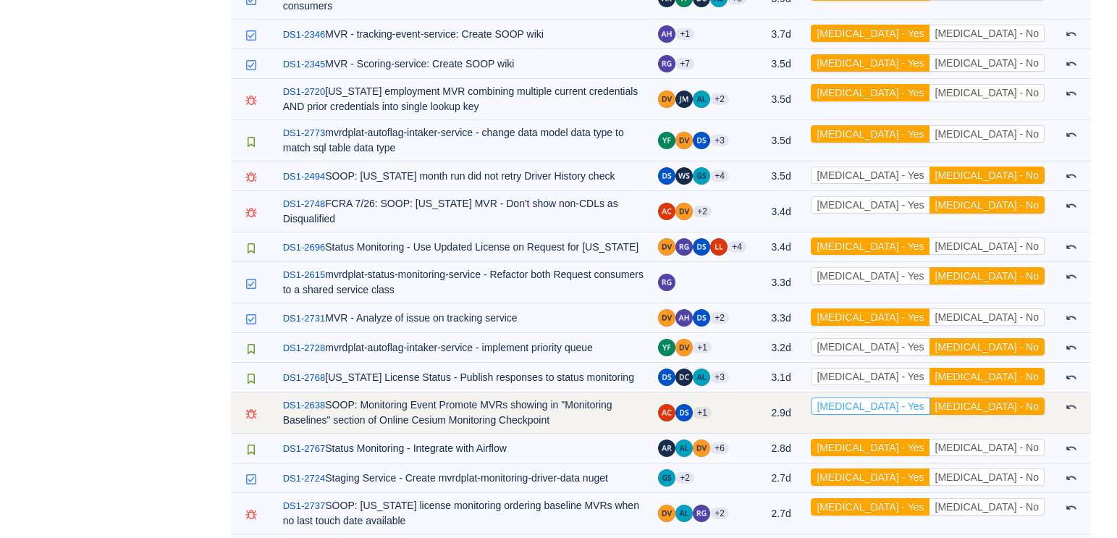
scroll to position [3935, 0]
